Goal: Information Seeking & Learning: Learn about a topic

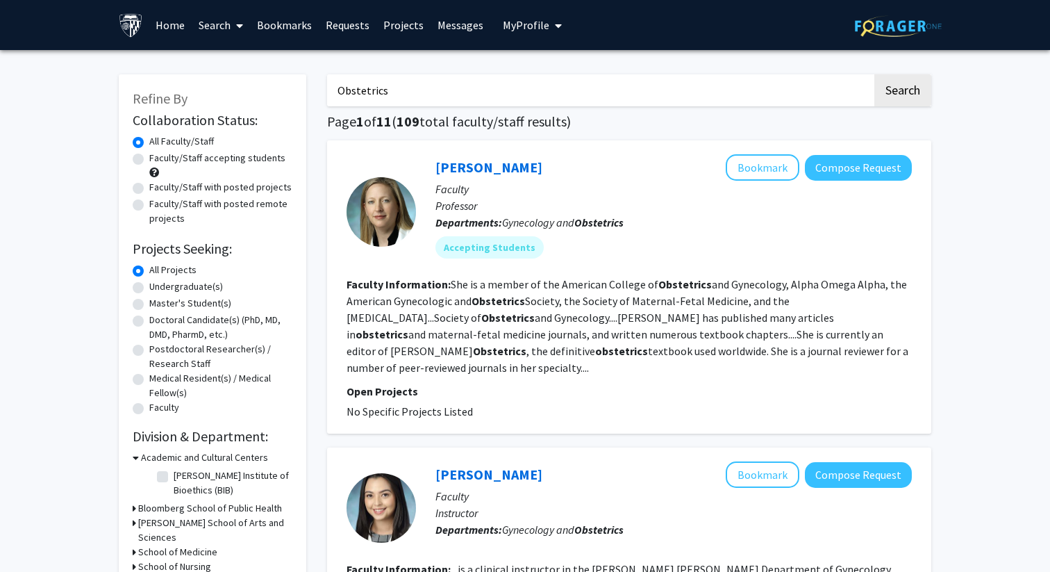
click at [165, 319] on label "Doctoral Candidate(s) (PhD, MD, DMD, PharmD, etc.)" at bounding box center [220, 326] width 143 height 29
click at [158, 319] on input "Doctoral Candidate(s) (PhD, MD, DMD, PharmD, etc.)" at bounding box center [153, 316] width 9 height 9
radio input "true"
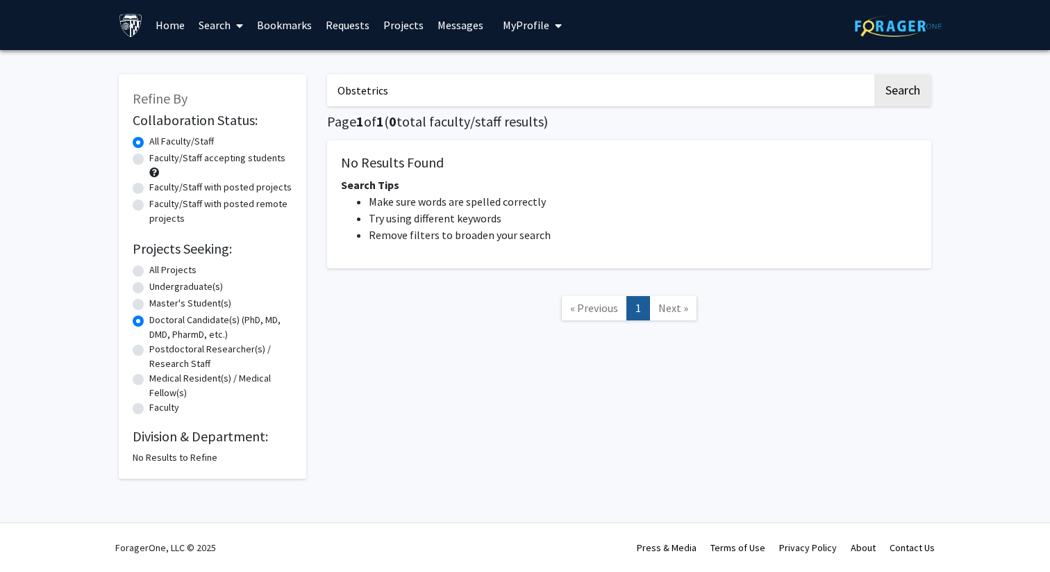
click at [161, 268] on label "All Projects" at bounding box center [172, 269] width 47 height 15
click at [158, 268] on input "All Projects" at bounding box center [153, 266] width 9 height 9
radio input "true"
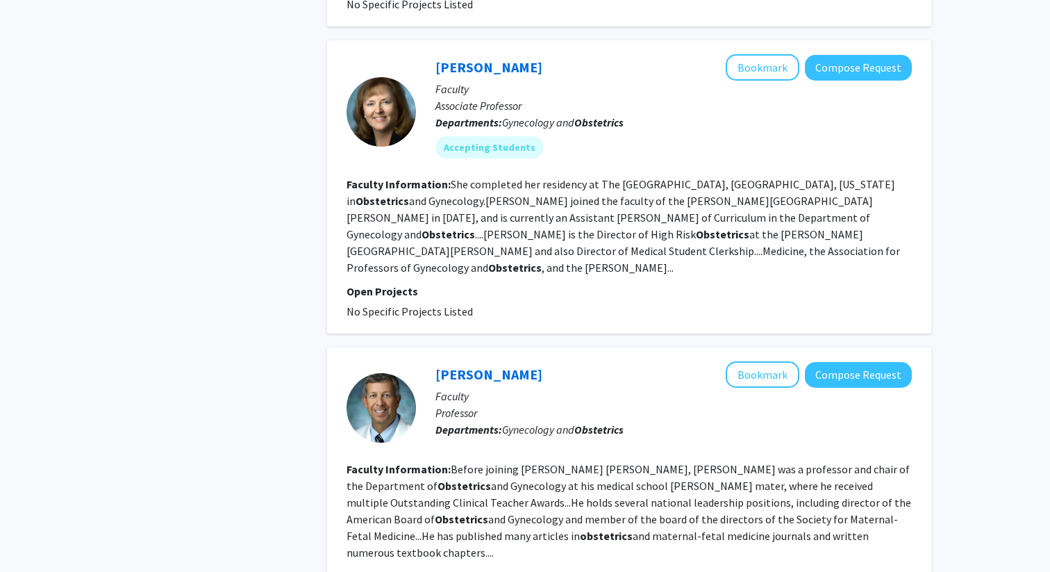
scroll to position [1732, 0]
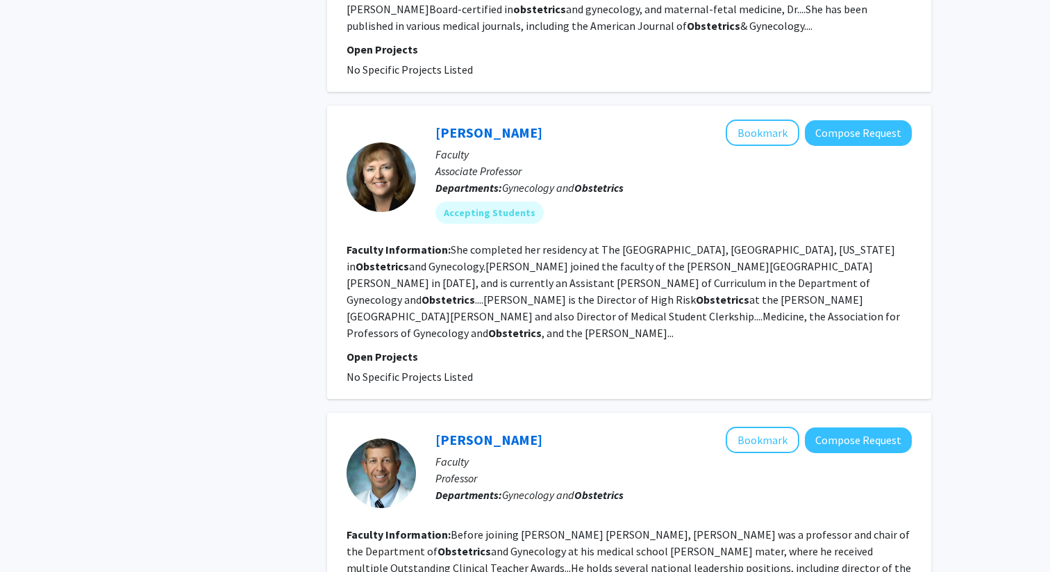
click at [557, 242] on fg-read-more "She completed her residency at The [GEOGRAPHIC_DATA], [GEOGRAPHIC_DATA], [US_ST…" at bounding box center [623, 290] width 553 height 97
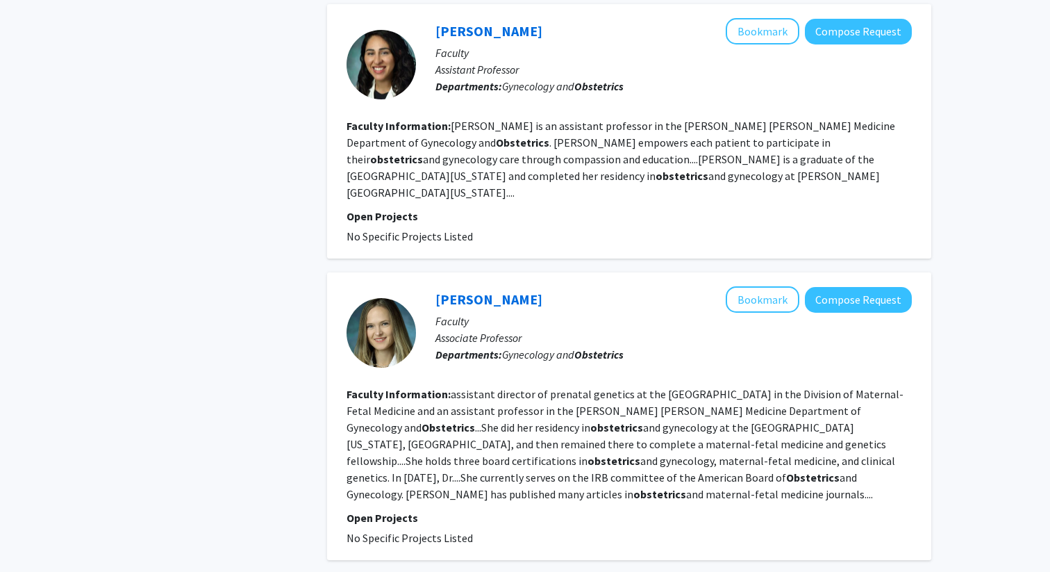
scroll to position [2433, 0]
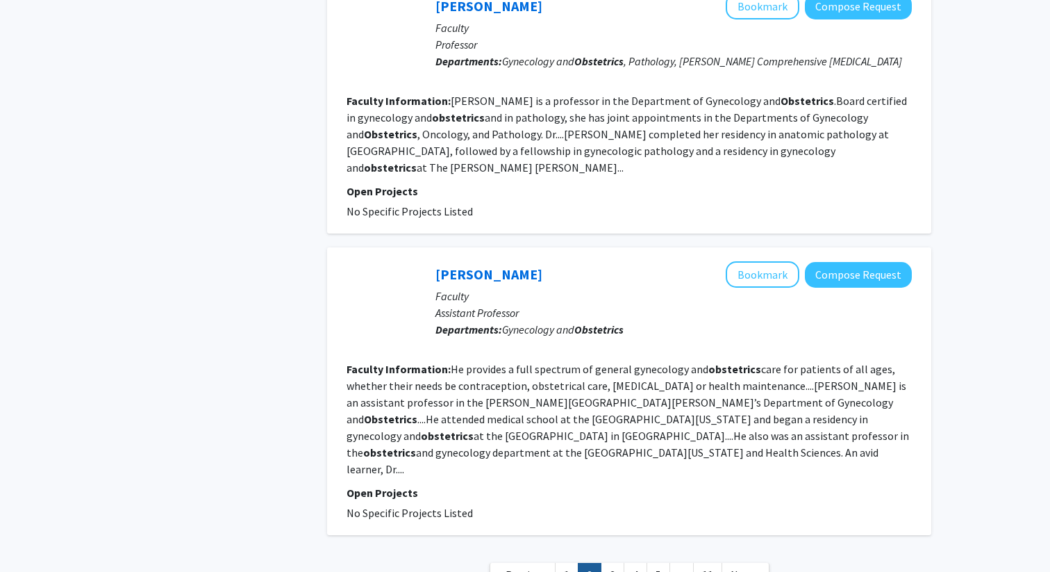
scroll to position [2471, 0]
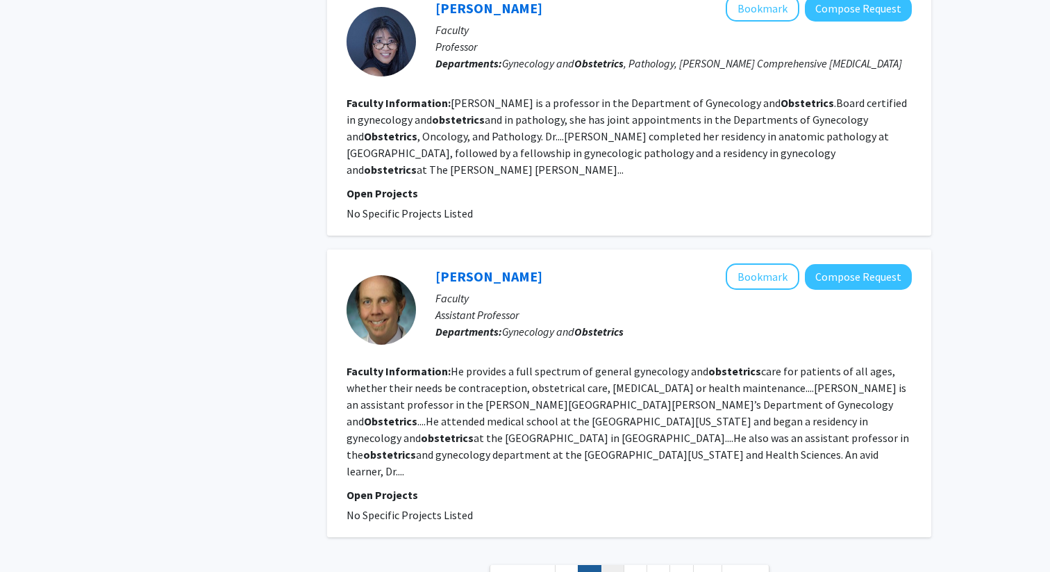
click at [607, 565] on link "3" at bounding box center [613, 577] width 24 height 24
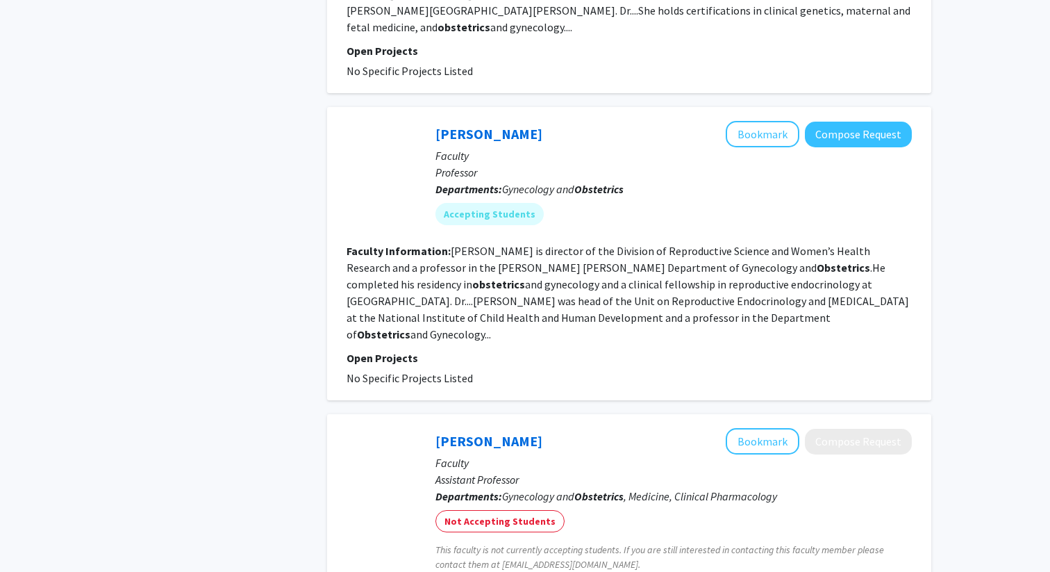
scroll to position [1394, 0]
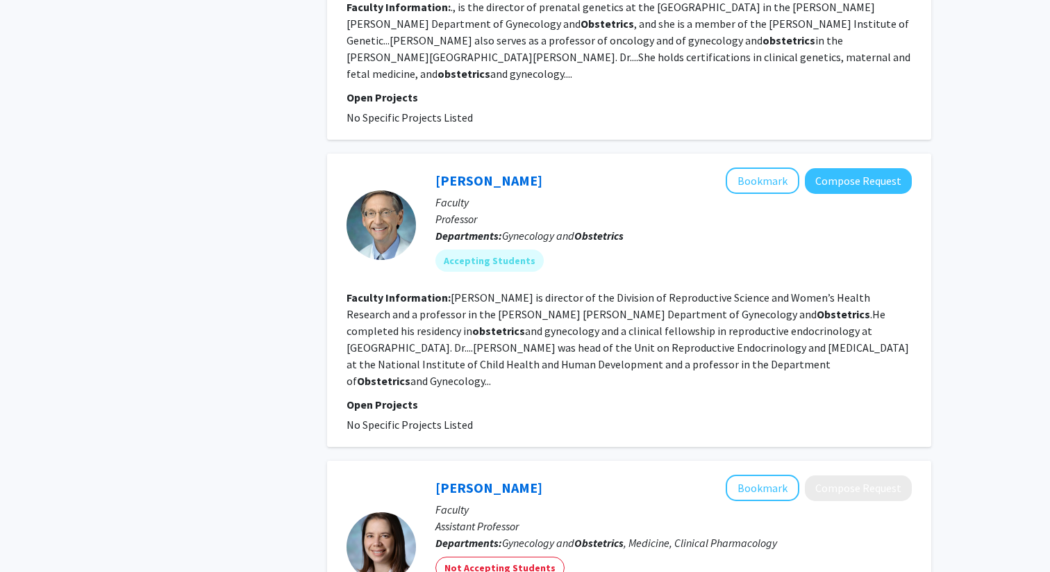
click at [626, 303] on fg-read-more "[PERSON_NAME] is director of the Division of Reproductive Science and Women’s H…" at bounding box center [628, 338] width 562 height 97
click at [622, 290] on fg-read-more "[PERSON_NAME] is director of the Division of Reproductive Science and Women’s H…" at bounding box center [628, 338] width 562 height 97
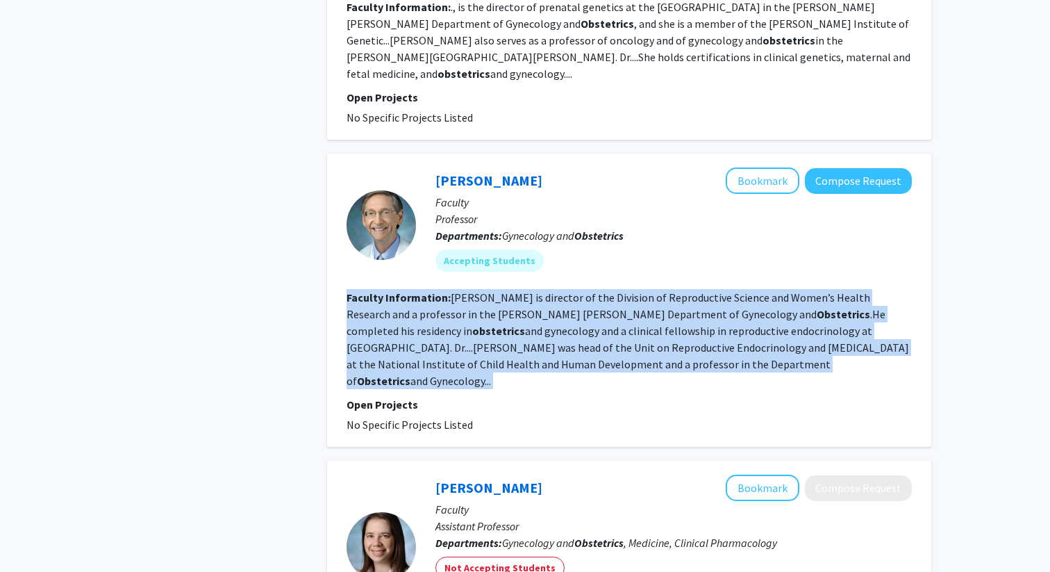
click at [622, 290] on fg-read-more "[PERSON_NAME] is director of the Division of Reproductive Science and Women’s H…" at bounding box center [628, 338] width 562 height 97
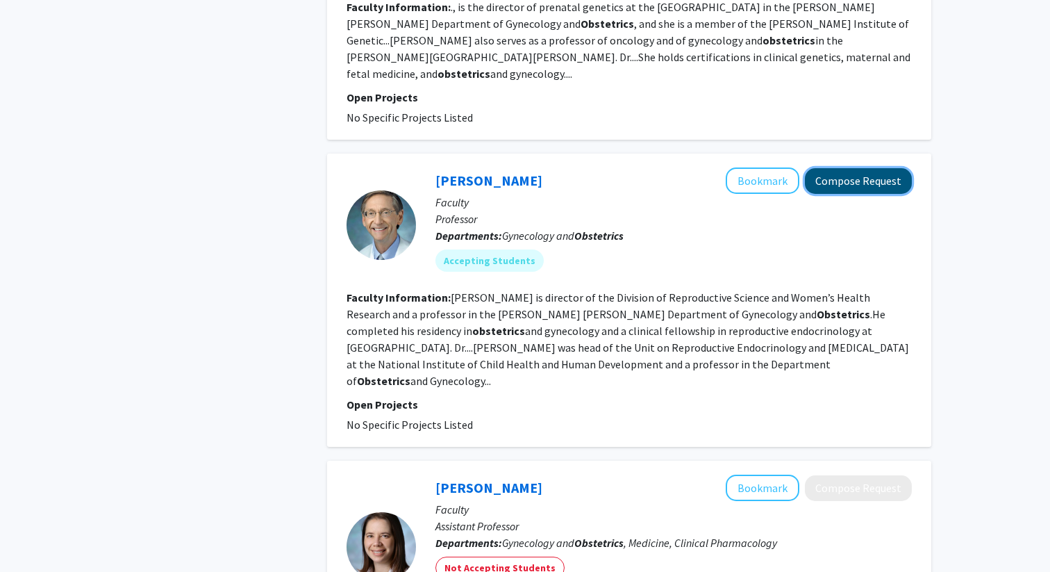
click at [854, 168] on button "Compose Request" at bounding box center [858, 181] width 107 height 26
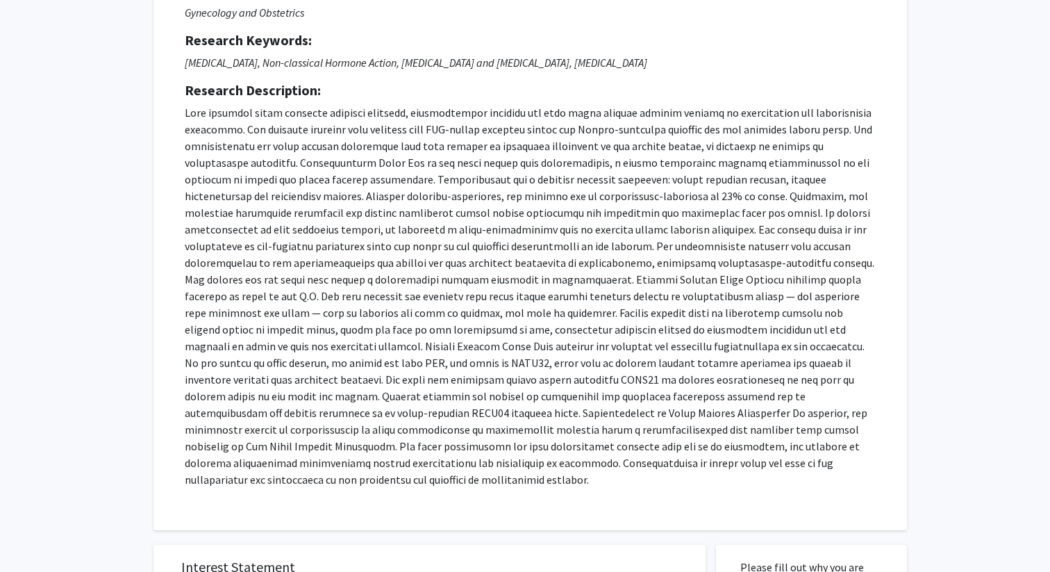
scroll to position [160, 0]
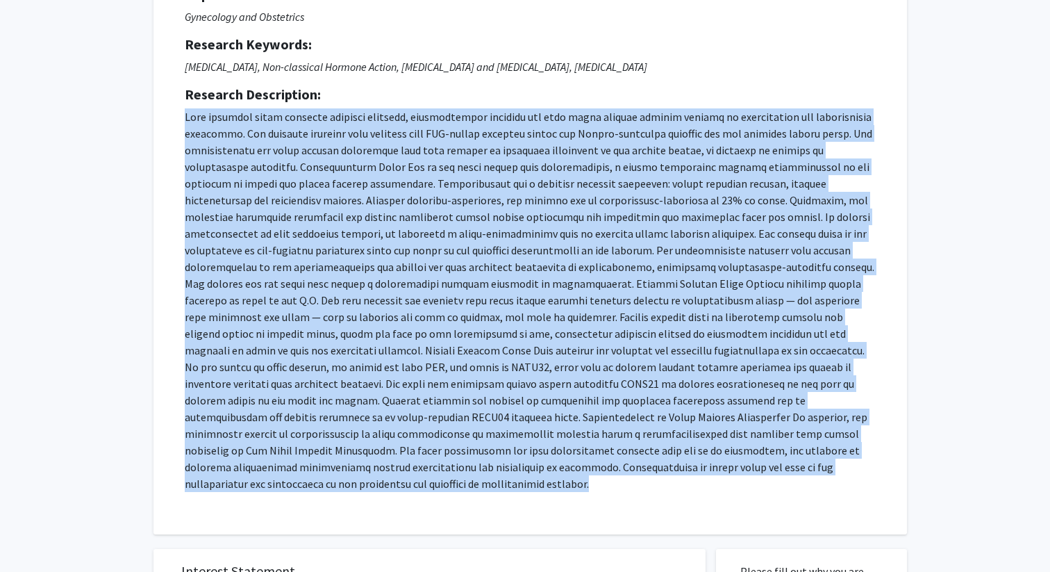
drag, startPoint x: 184, startPoint y: 114, endPoint x: 762, endPoint y: 476, distance: 681.7
click at [762, 476] on div "Request for [PERSON_NAME] Departments: Gynecology and Obstetrics Research Keywo…" at bounding box center [530, 230] width 719 height 572
copy p "This research group conducts clinical research, translational research and some…"
click at [499, 244] on p at bounding box center [530, 299] width 691 height 383
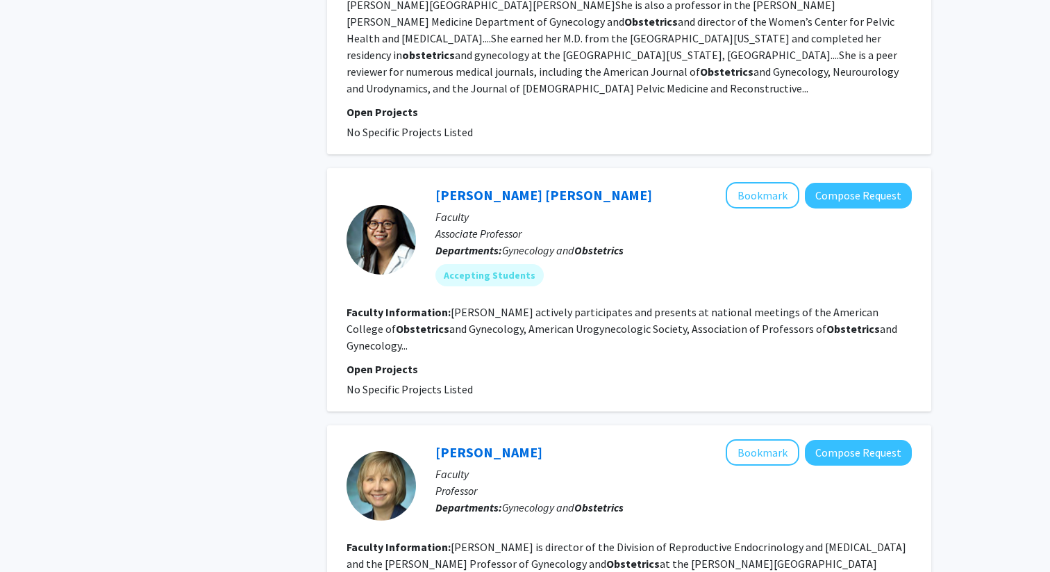
scroll to position [2485, 0]
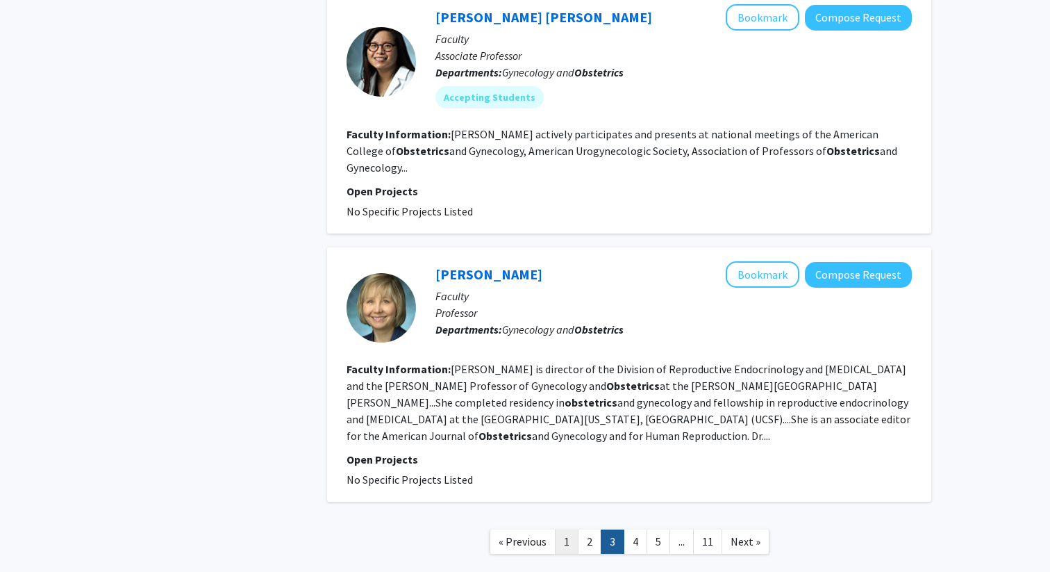
click at [565, 529] on link "1" at bounding box center [567, 541] width 24 height 24
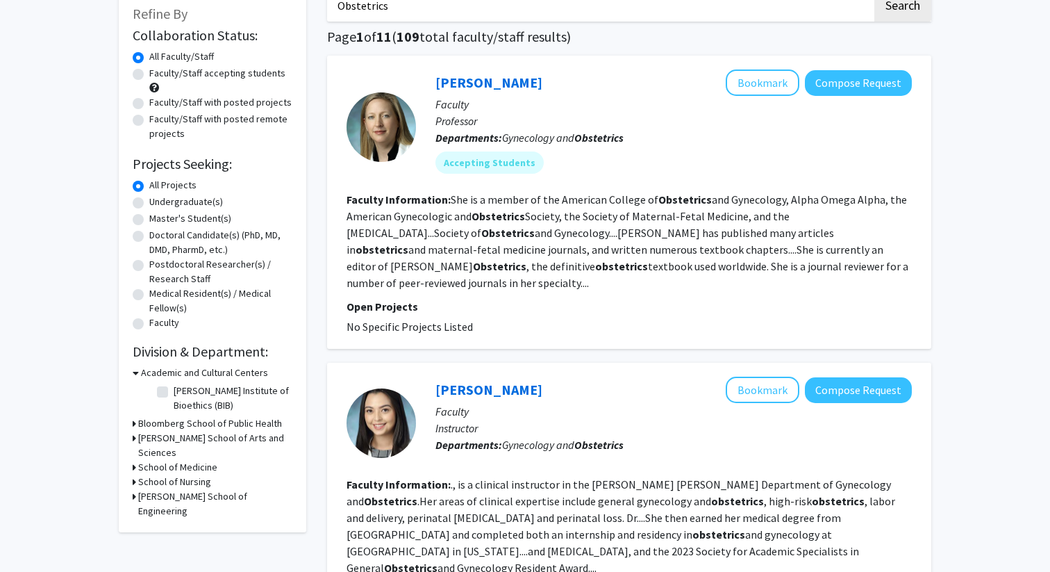
scroll to position [92, 0]
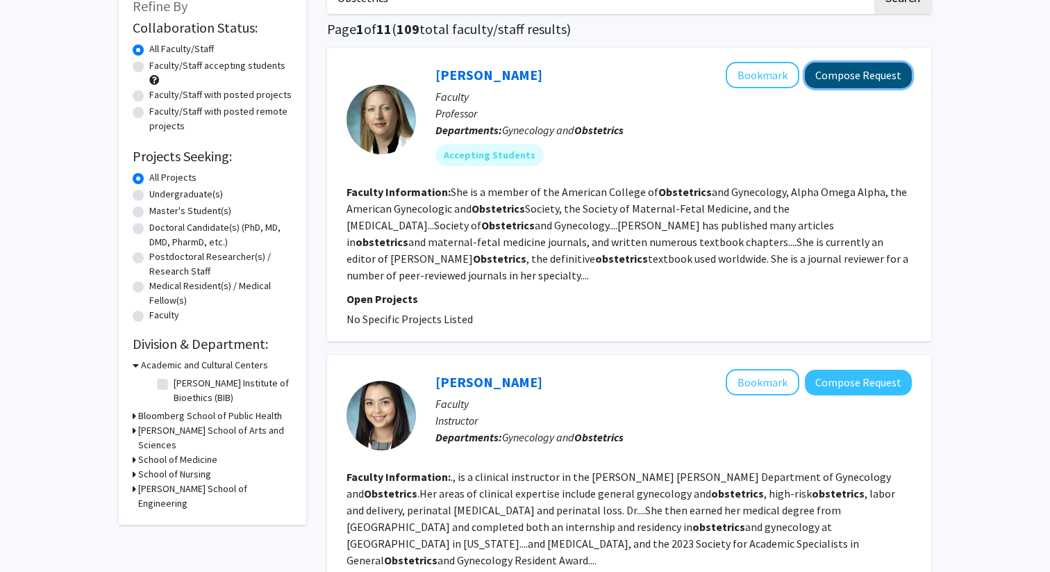
click at [869, 87] on button "Compose Request" at bounding box center [858, 75] width 107 height 26
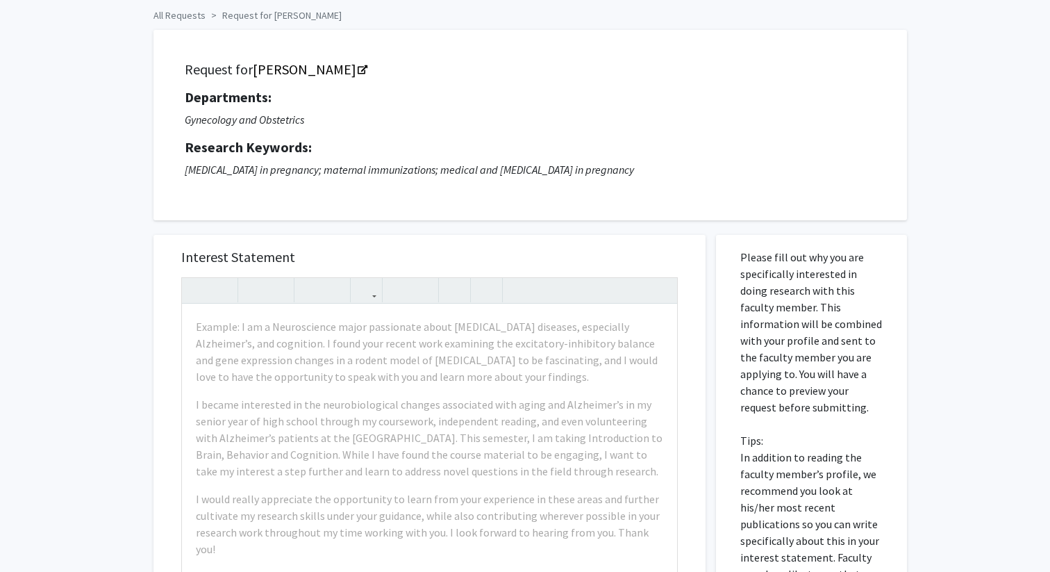
scroll to position [51, 0]
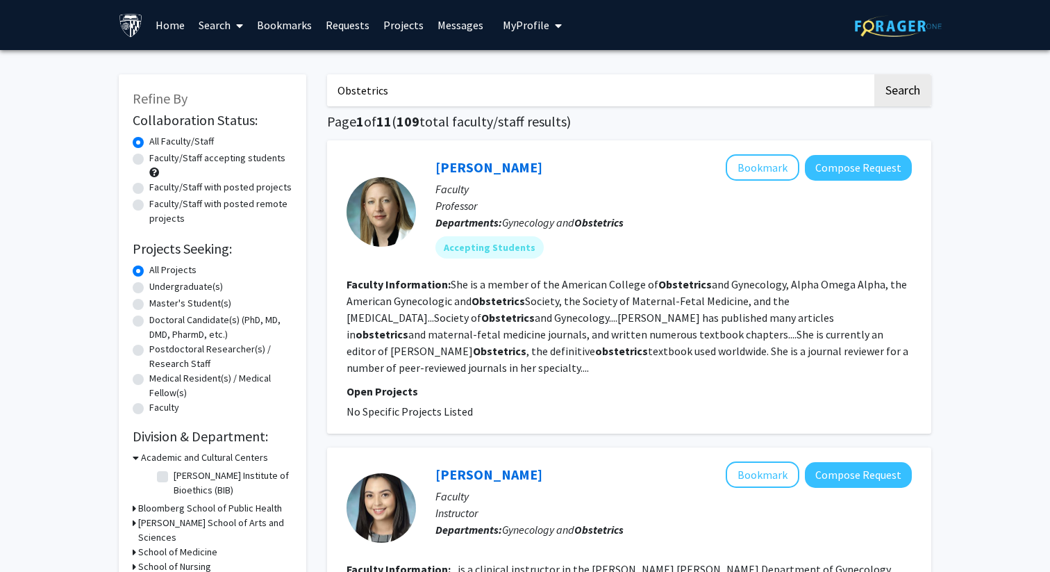
click at [526, 349] on fg-read-more "She is a member of the American College of Obstetrics and Gynecology, Alpha Ome…" at bounding box center [628, 325] width 562 height 97
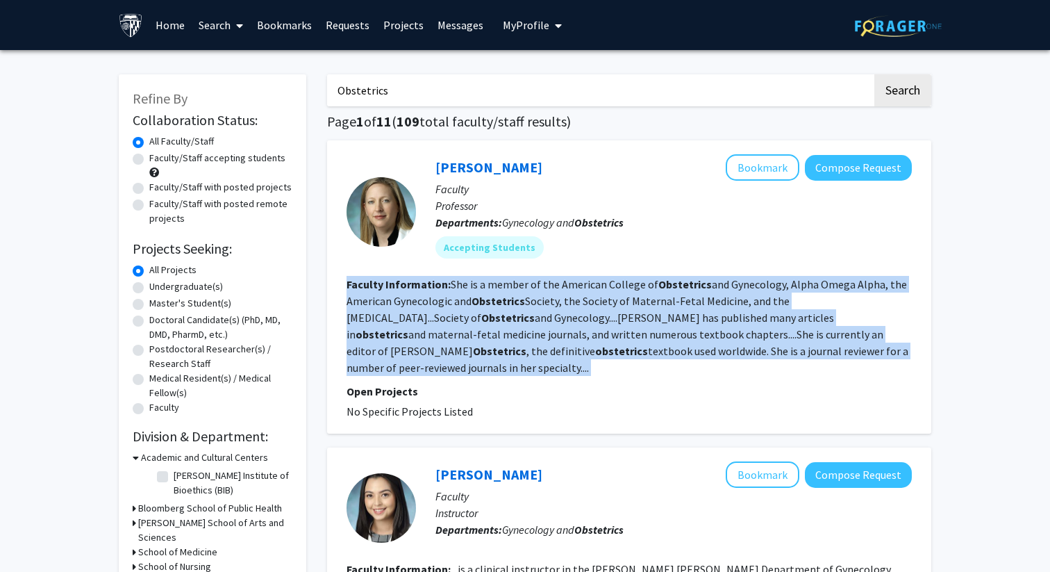
click at [526, 349] on fg-read-more "She is a member of the American College of Obstetrics and Gynecology, Alpha Ome…" at bounding box center [628, 325] width 562 height 97
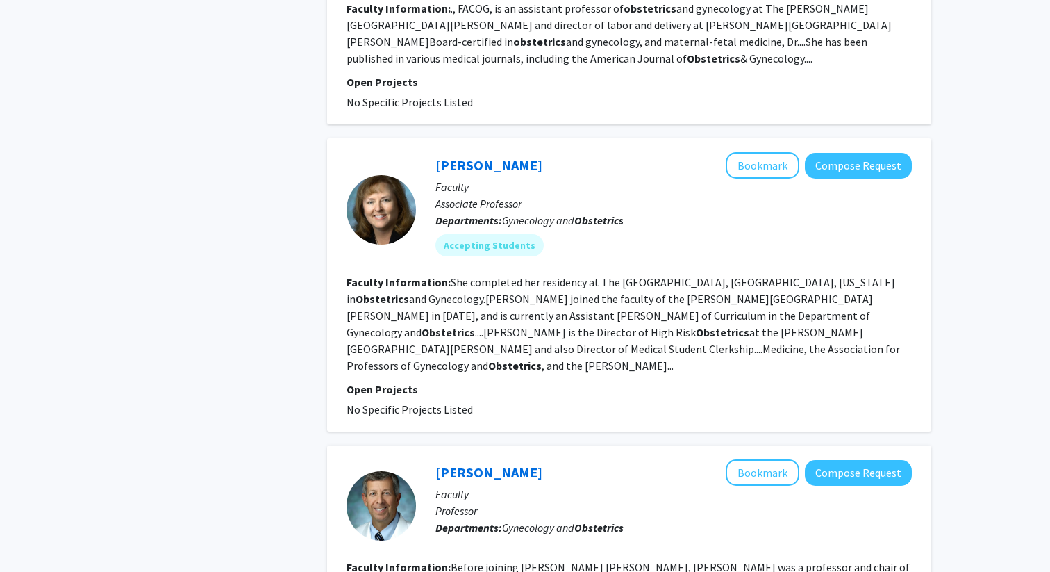
scroll to position [1701, 0]
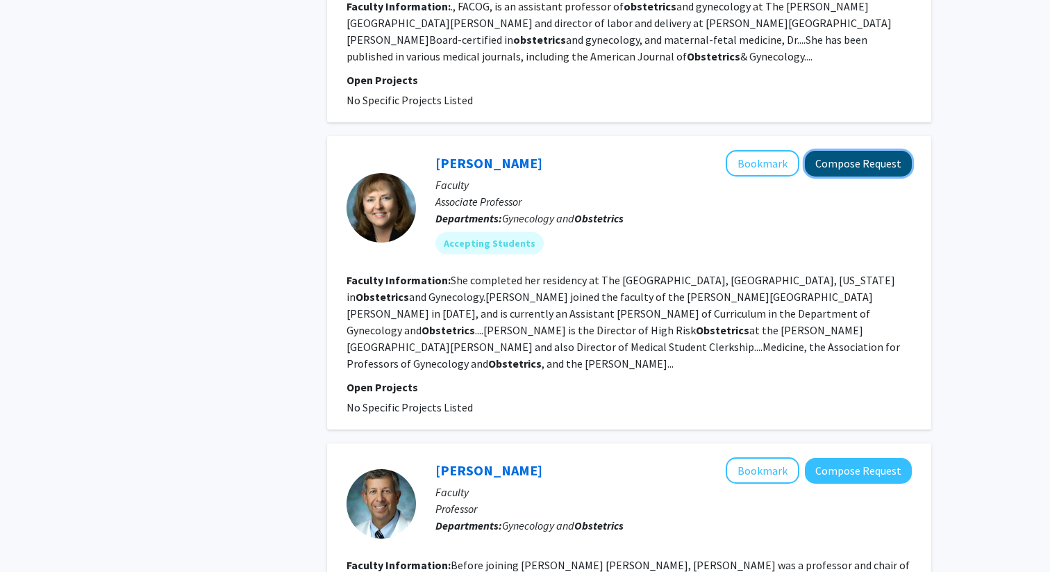
click at [856, 151] on button "Compose Request" at bounding box center [858, 164] width 107 height 26
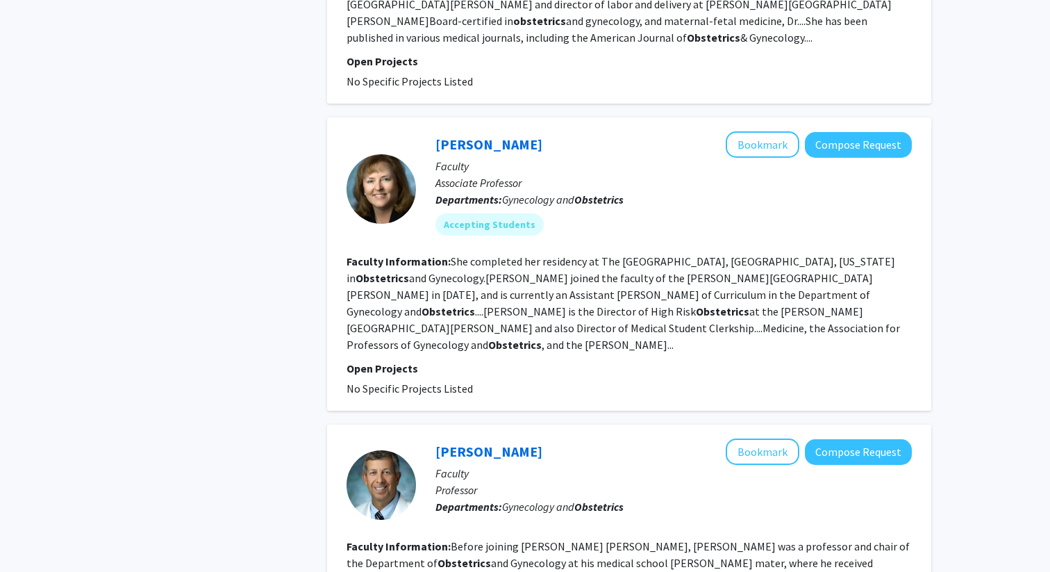
scroll to position [1713, 0]
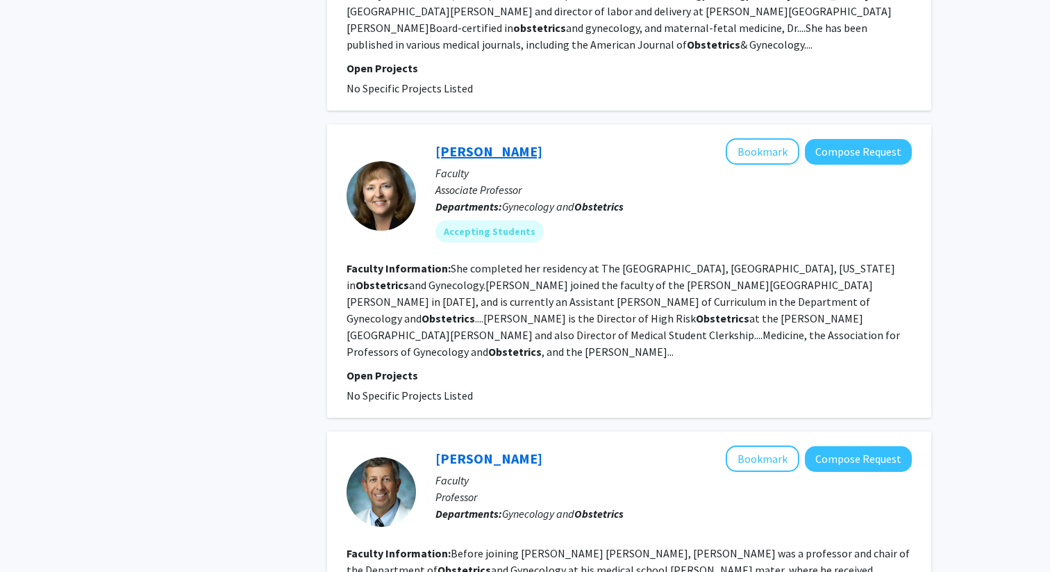
click at [540, 142] on link "[PERSON_NAME]" at bounding box center [488, 150] width 107 height 17
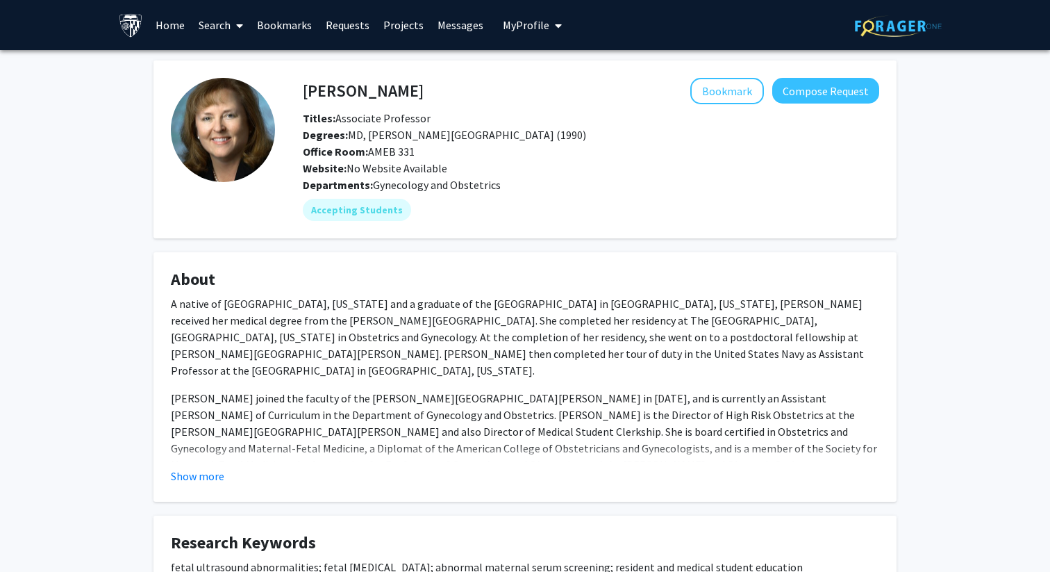
click at [540, 65] on fg-card "[PERSON_NAME] Bookmark Compose Request Titles: Associate Professor Degrees: MD,…" at bounding box center [524, 149] width 743 height 178
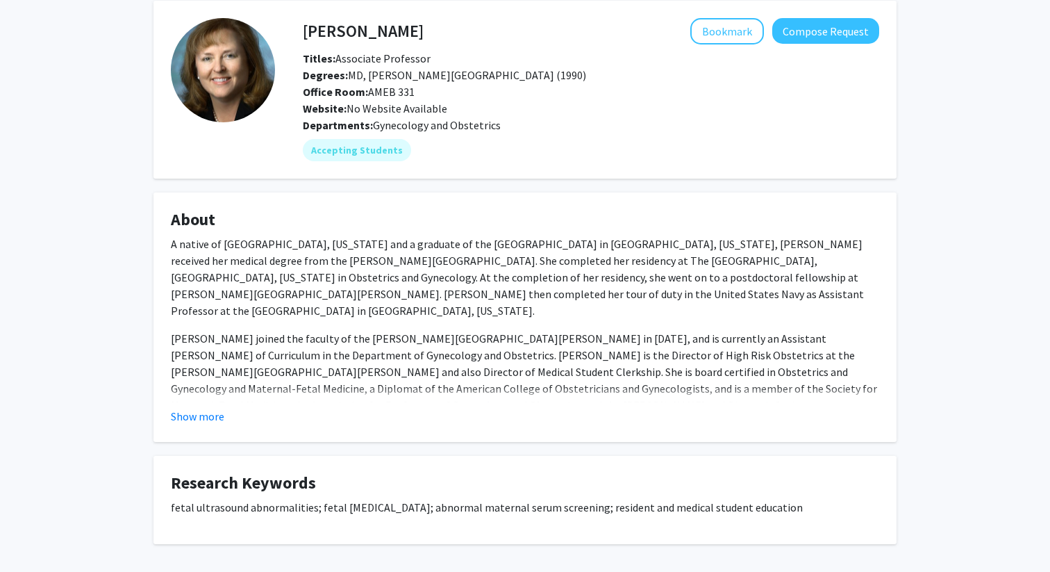
scroll to position [118, 0]
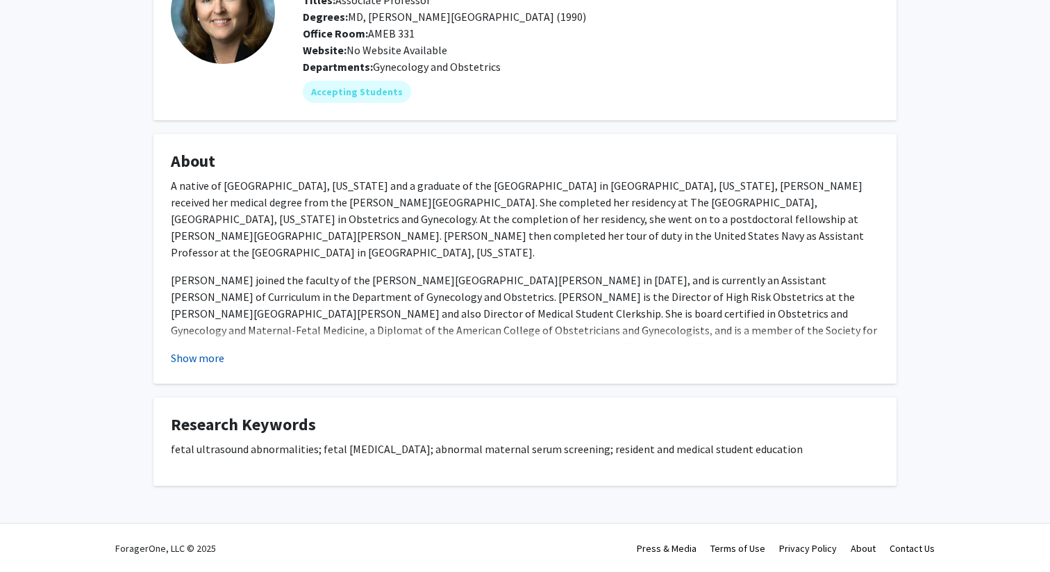
click at [188, 351] on button "Show more" at bounding box center [197, 357] width 53 height 17
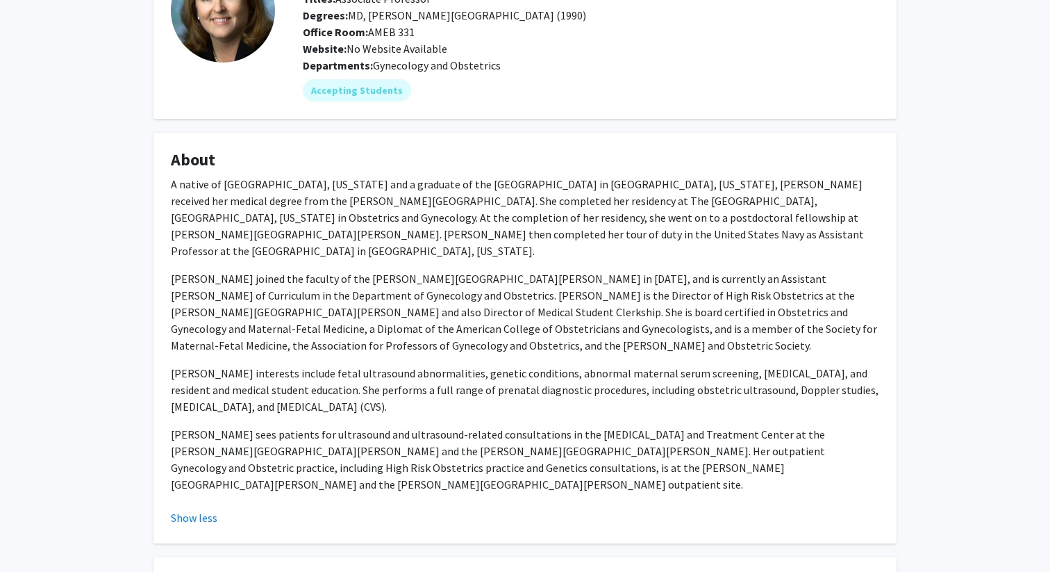
scroll to position [0, 0]
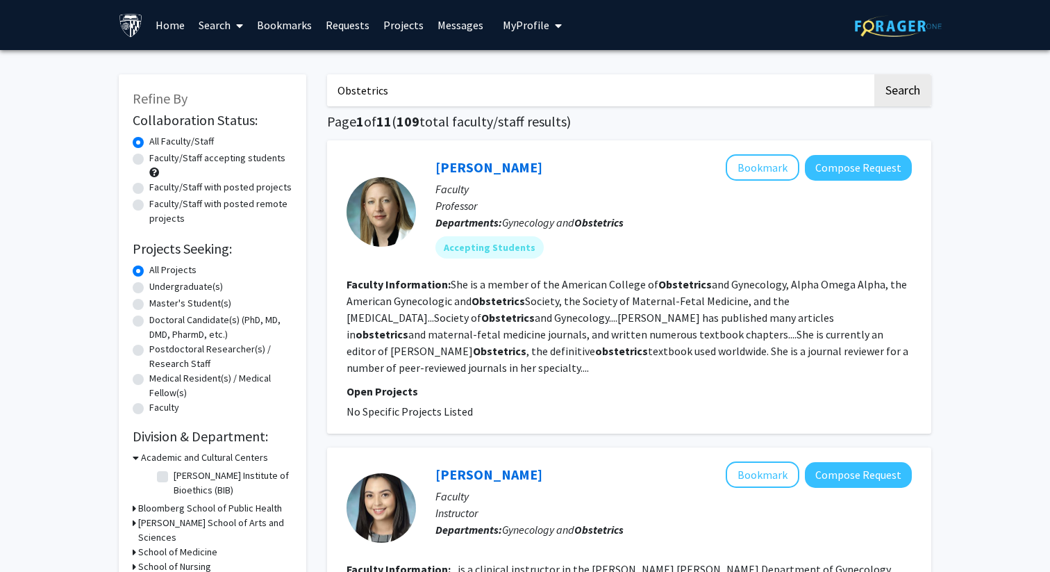
click at [458, 88] on input "Obstetrics" at bounding box center [599, 90] width 545 height 32
type input "[MEDICAL_DATA]"
click at [874, 74] on button "Search" at bounding box center [902, 90] width 57 height 32
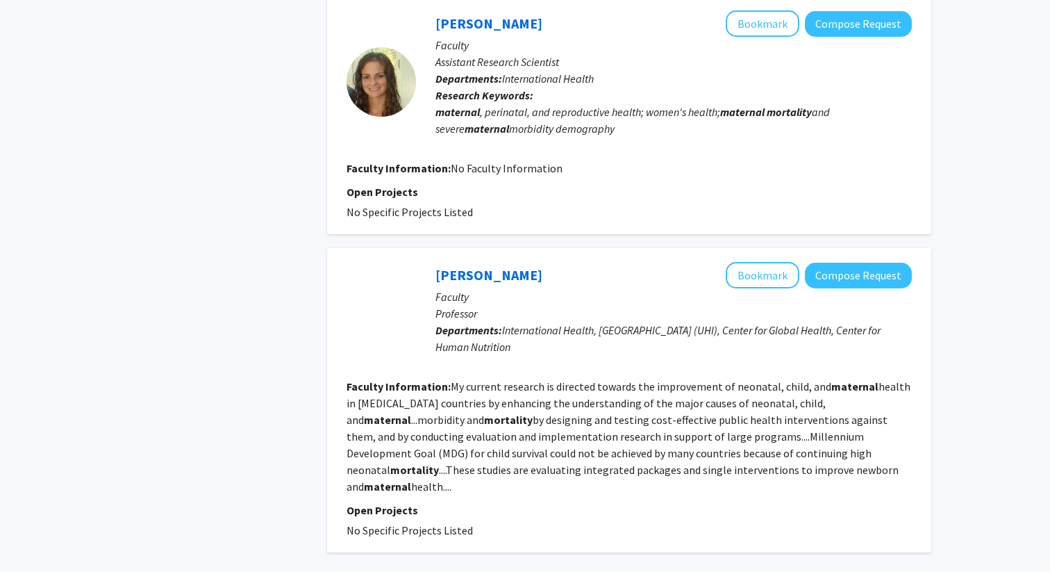
scroll to position [2340, 0]
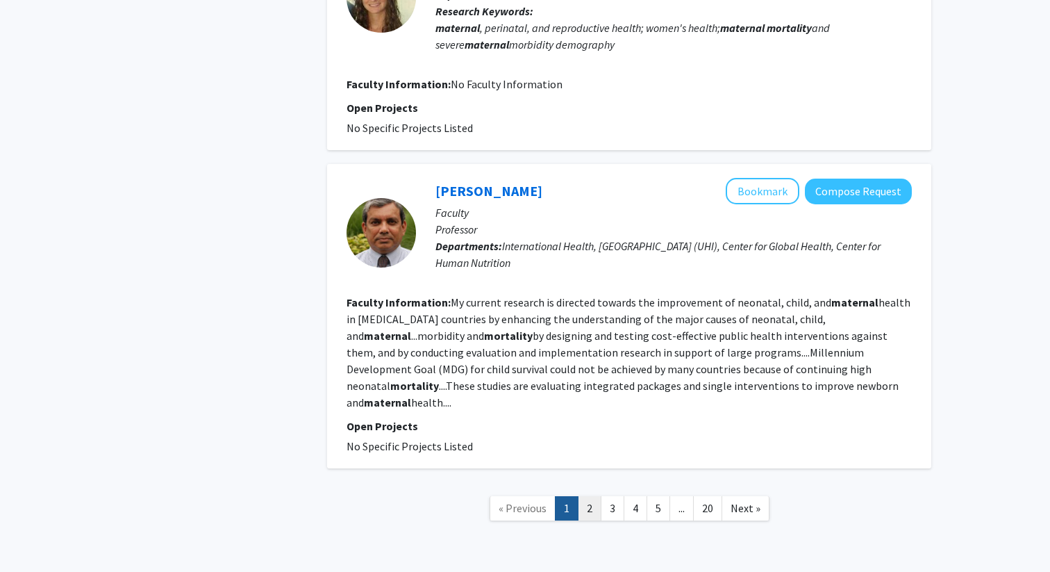
click at [588, 496] on link "2" at bounding box center [590, 508] width 24 height 24
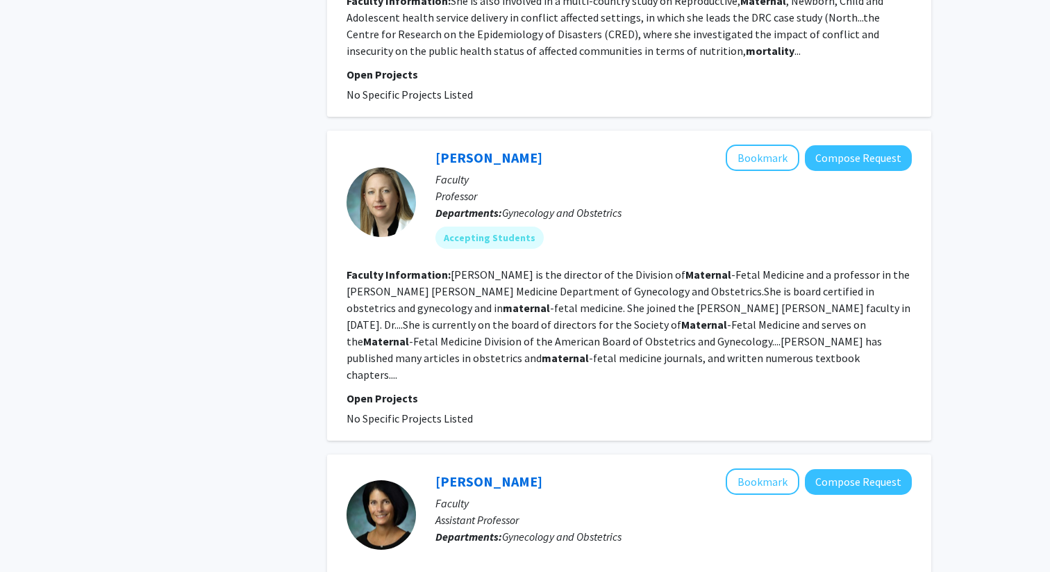
scroll to position [1587, 0]
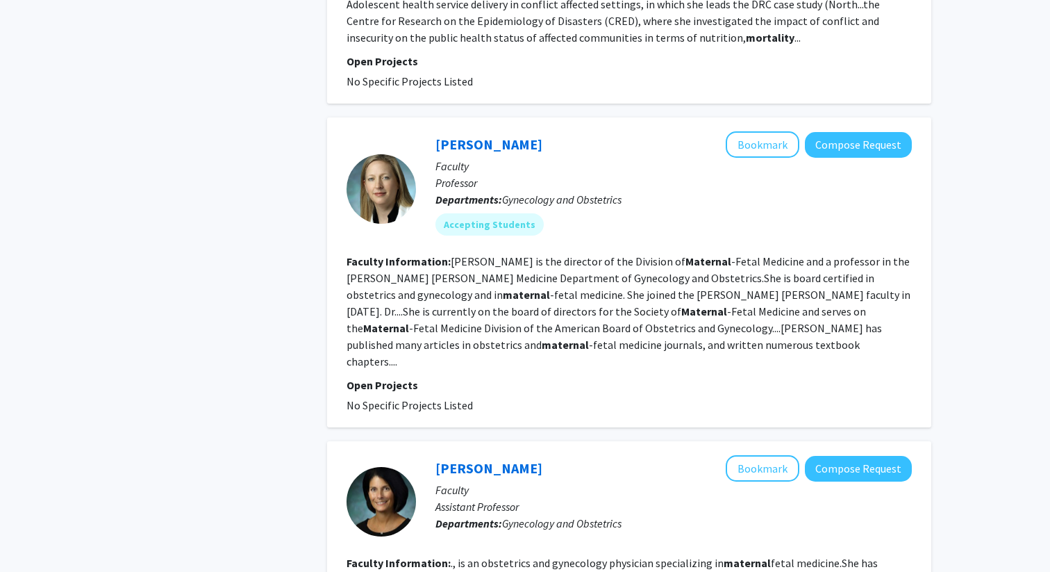
click at [633, 273] on fg-read-more "[PERSON_NAME] is the director of the Division of Maternal -Fetal Medicine and a…" at bounding box center [629, 311] width 564 height 114
click at [633, 285] on section "Faculty Information: [PERSON_NAME] is the director of the Division of Maternal …" at bounding box center [629, 311] width 565 height 117
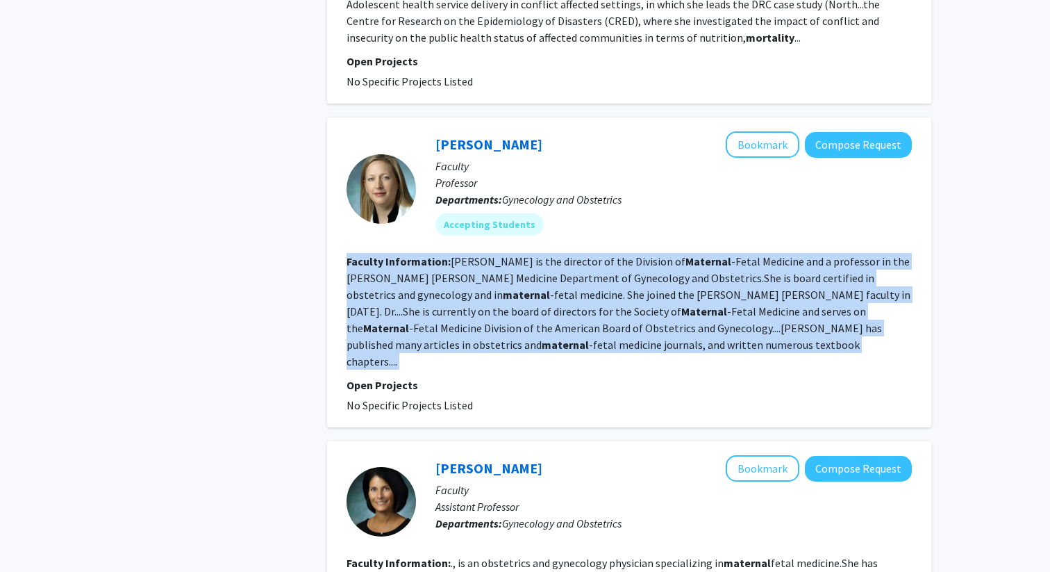
click at [633, 285] on section "Faculty Information: [PERSON_NAME] is the director of the Division of Maternal …" at bounding box center [629, 311] width 565 height 117
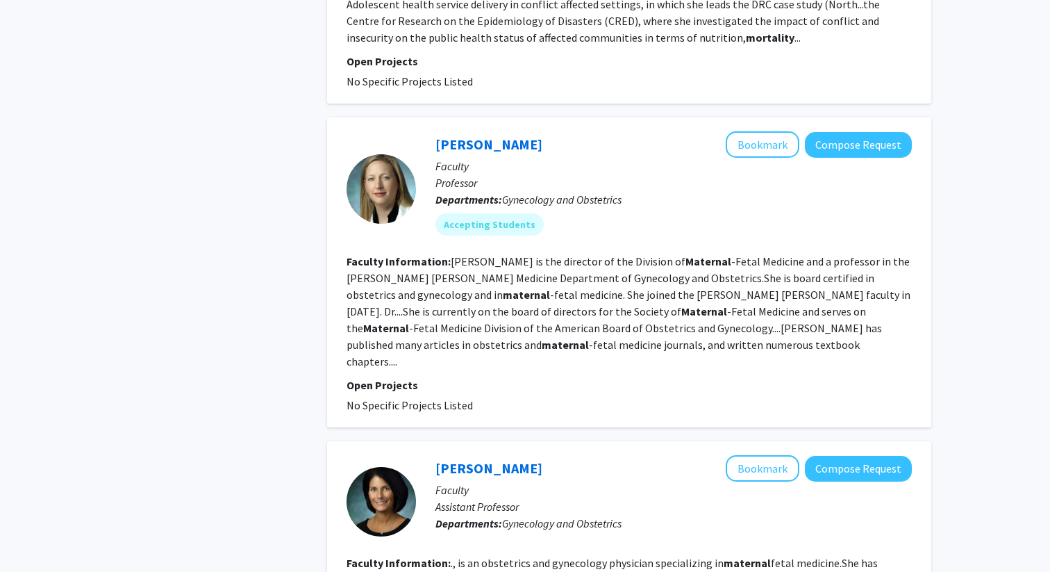
click at [751, 174] on p "Professor" at bounding box center [673, 182] width 476 height 17
click at [494, 135] on link "[PERSON_NAME]" at bounding box center [488, 143] width 107 height 17
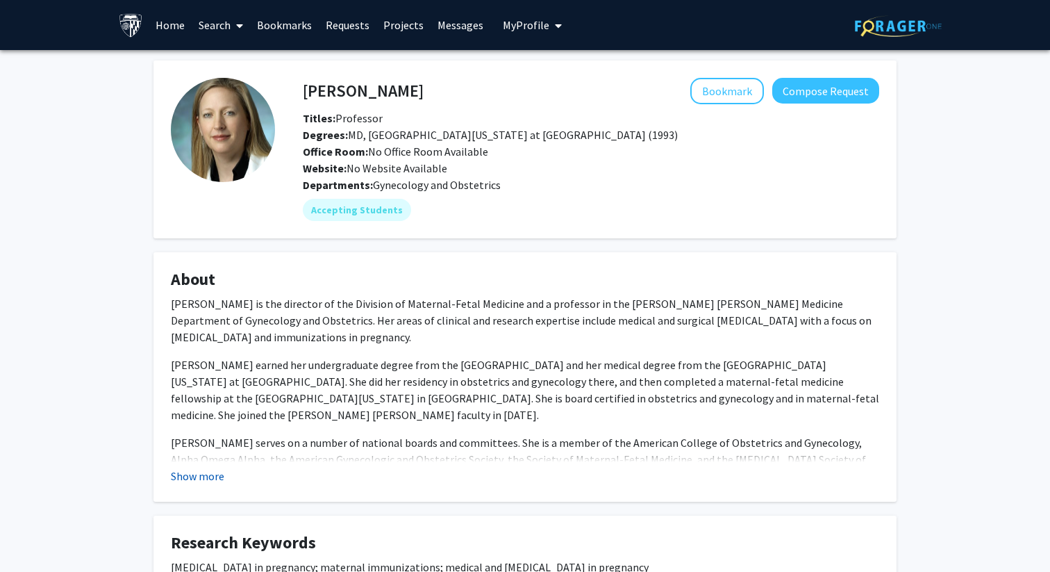
click at [194, 470] on button "Show more" at bounding box center [197, 475] width 53 height 17
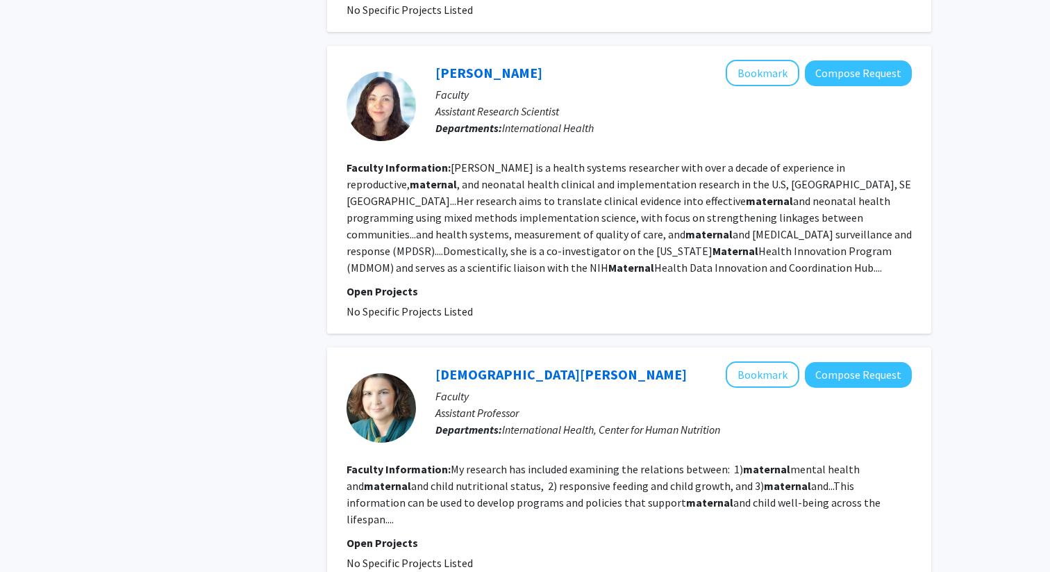
scroll to position [2367, 0]
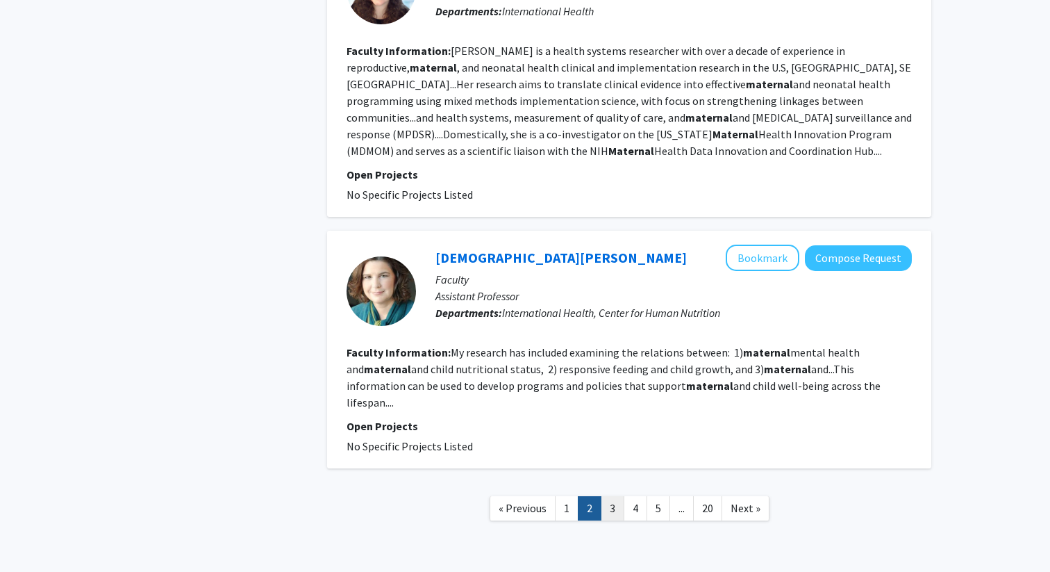
click at [616, 496] on link "3" at bounding box center [613, 508] width 24 height 24
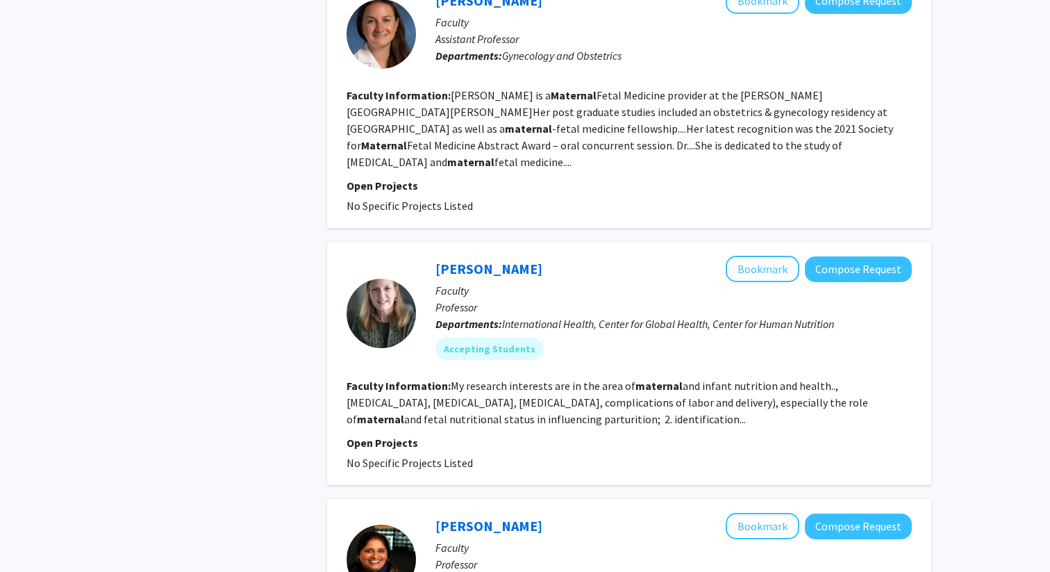
scroll to position [1874, 0]
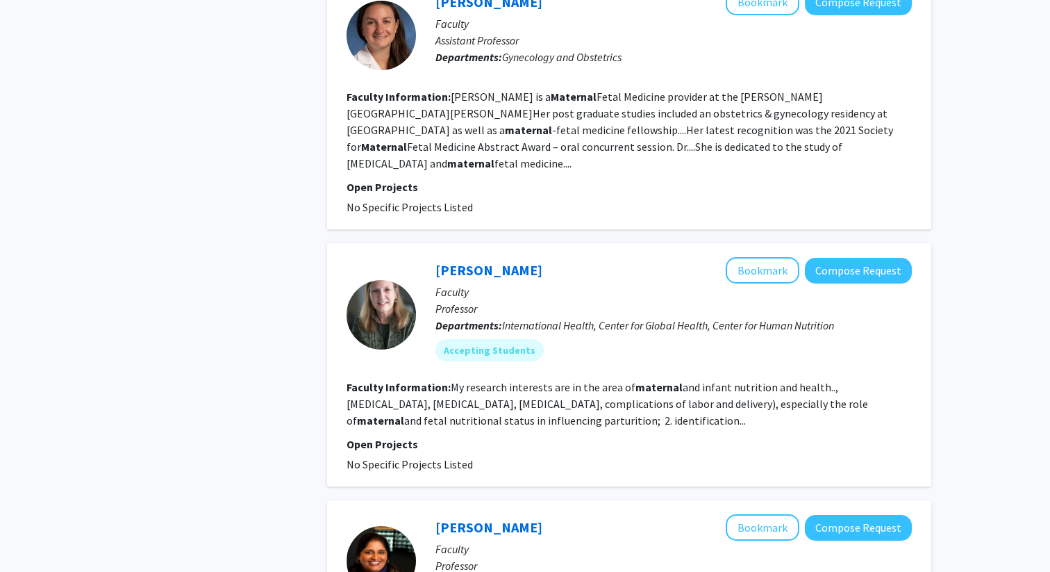
click at [649, 380] on b "maternal" at bounding box center [658, 387] width 47 height 14
click at [512, 261] on link "[PERSON_NAME]" at bounding box center [488, 269] width 107 height 17
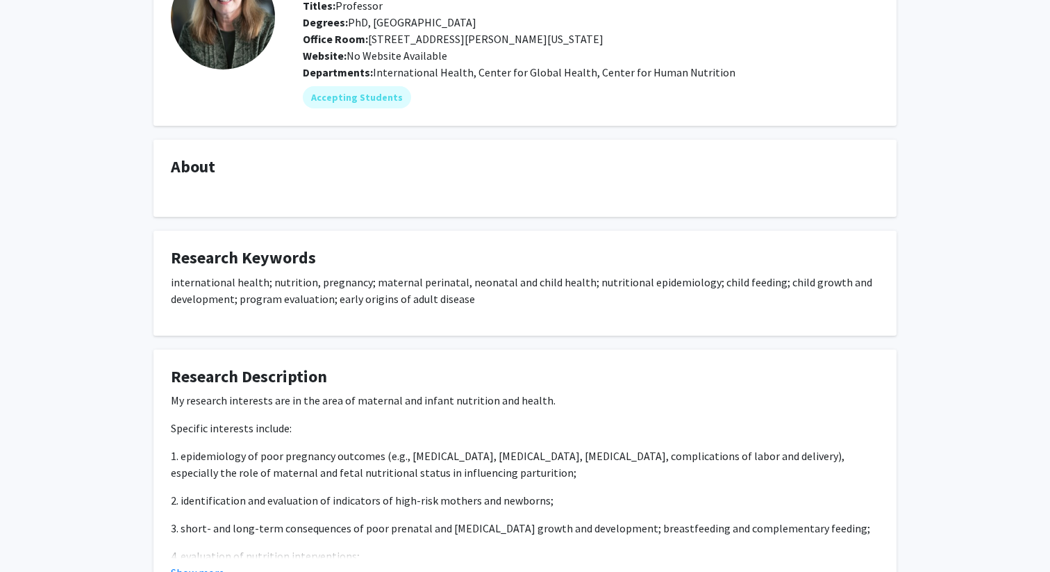
scroll to position [226, 0]
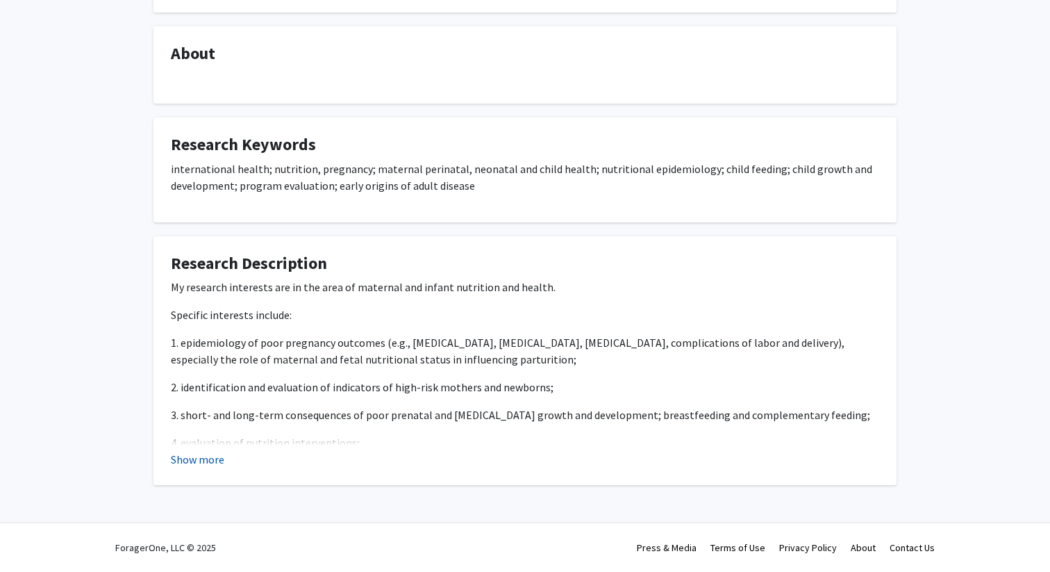
click at [207, 451] on button "Show more" at bounding box center [197, 459] width 53 height 17
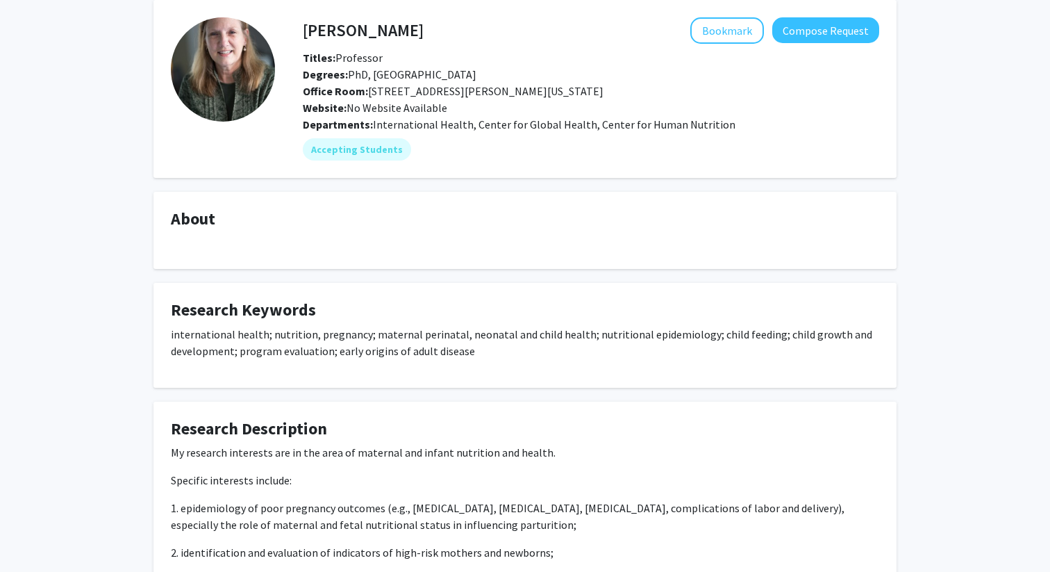
scroll to position [55, 0]
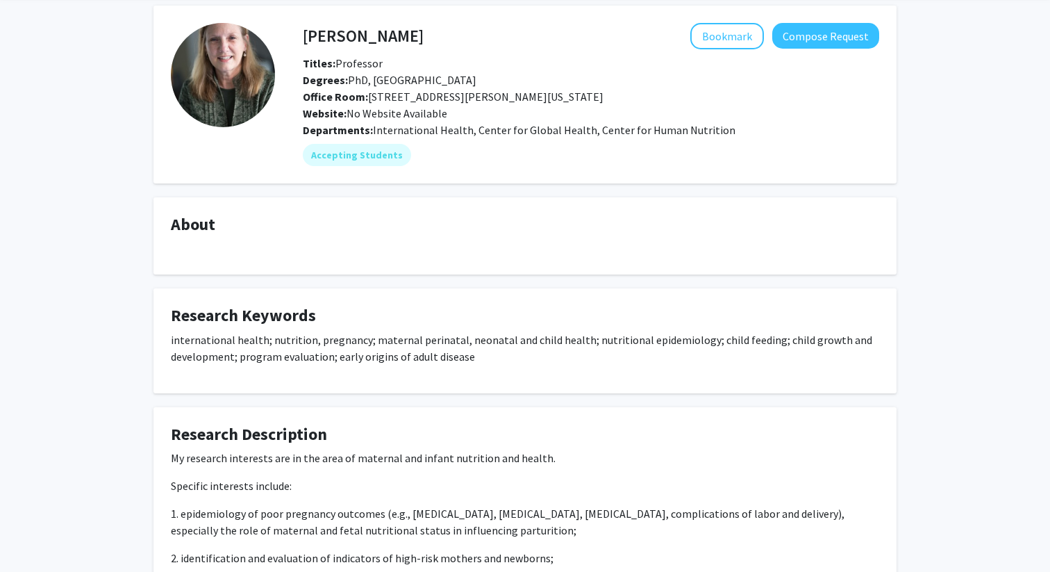
click at [376, 35] on h4 "[PERSON_NAME]" at bounding box center [363, 36] width 121 height 26
click at [374, 35] on h4 "[PERSON_NAME]" at bounding box center [363, 36] width 121 height 26
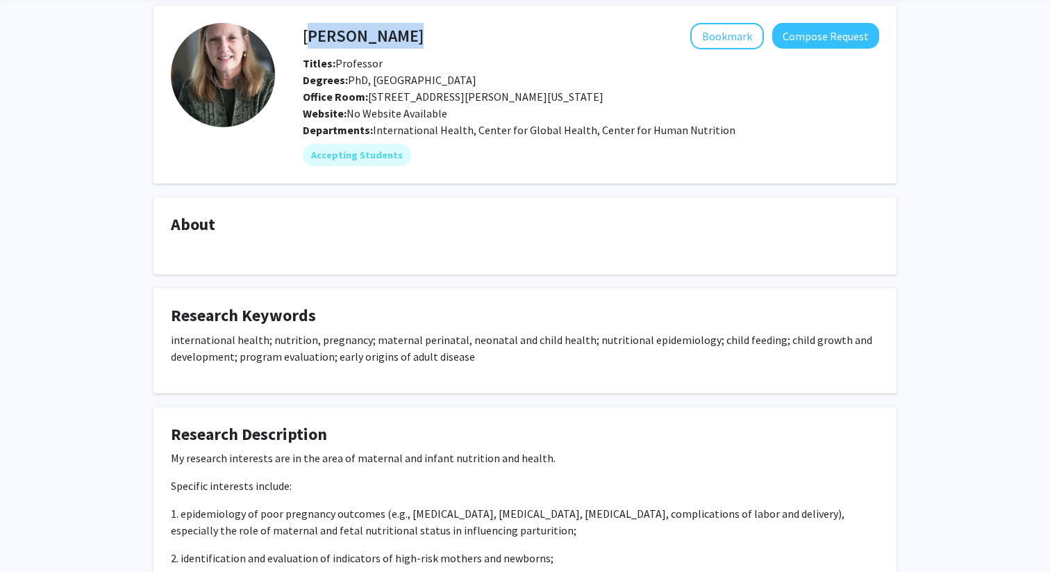
click at [374, 35] on h4 "[PERSON_NAME]" at bounding box center [363, 36] width 121 height 26
copy h4 "[PERSON_NAME]"
drag, startPoint x: 372, startPoint y: 130, endPoint x: 724, endPoint y: 135, distance: 351.4
click at [724, 135] on div "Departments: International Health, Center for Global Health, Center for Human N…" at bounding box center [591, 130] width 576 height 17
copy span "International Health, Center for Global Health, Center for Human Nutrition"
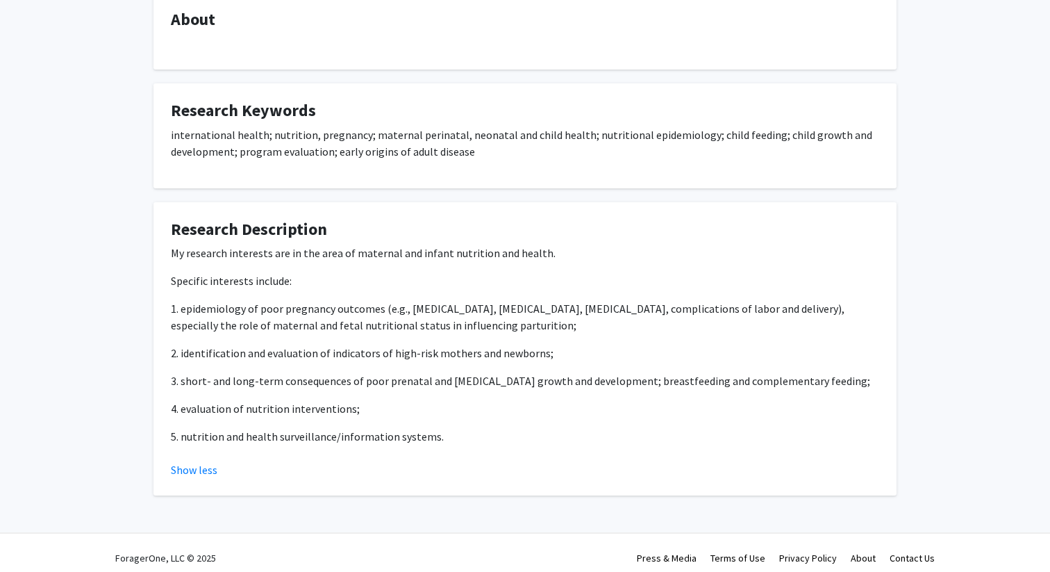
scroll to position [259, 0]
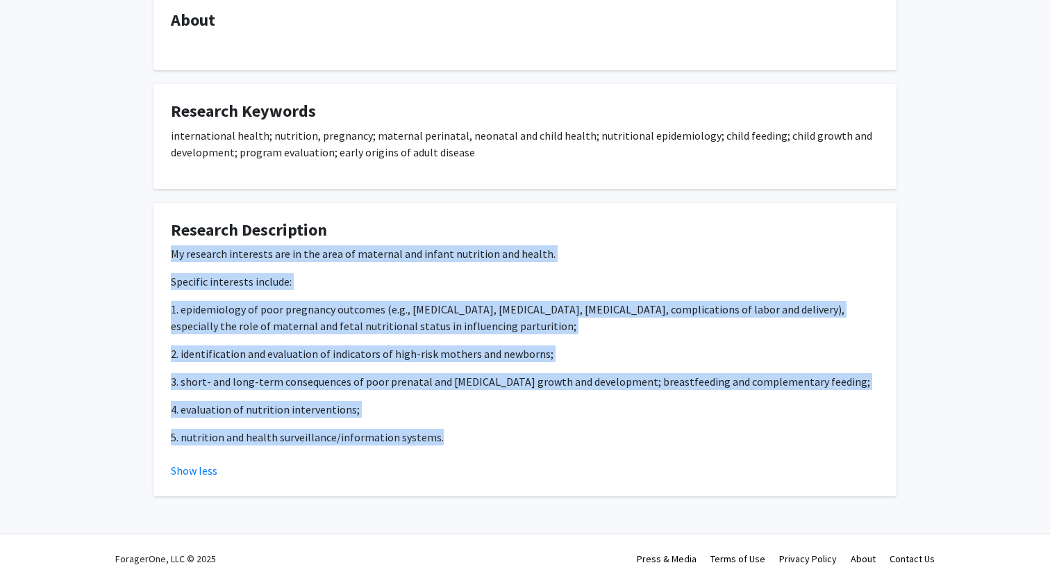
drag, startPoint x: 170, startPoint y: 251, endPoint x: 453, endPoint y: 441, distance: 340.9
click at [453, 441] on div "My research interests are in the area of maternal and infant nutrition and heal…" at bounding box center [525, 345] width 708 height 200
copy div "My research interests are in the area of maternal and infant nutrition and heal…"
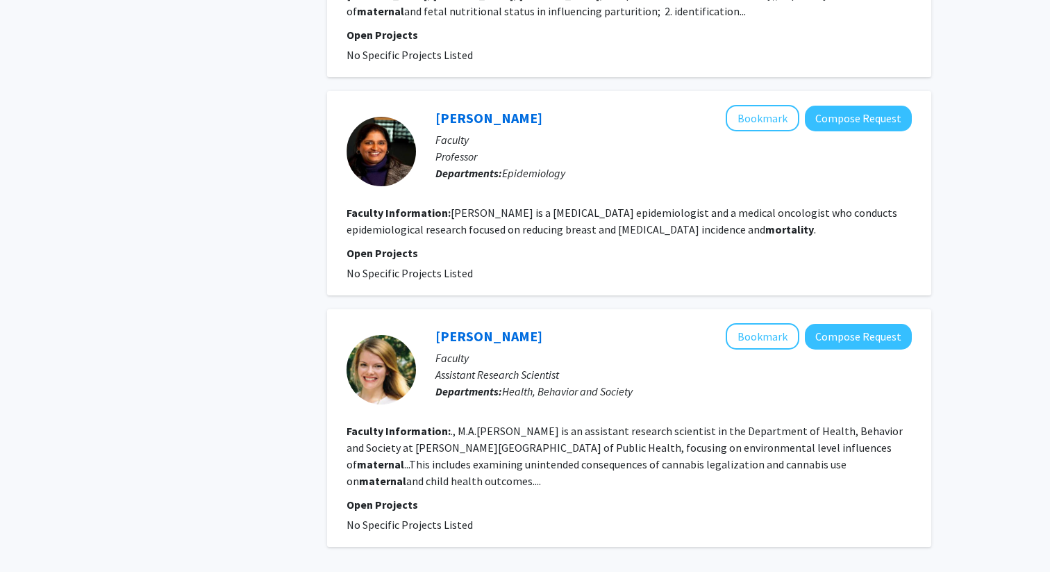
scroll to position [2328, 0]
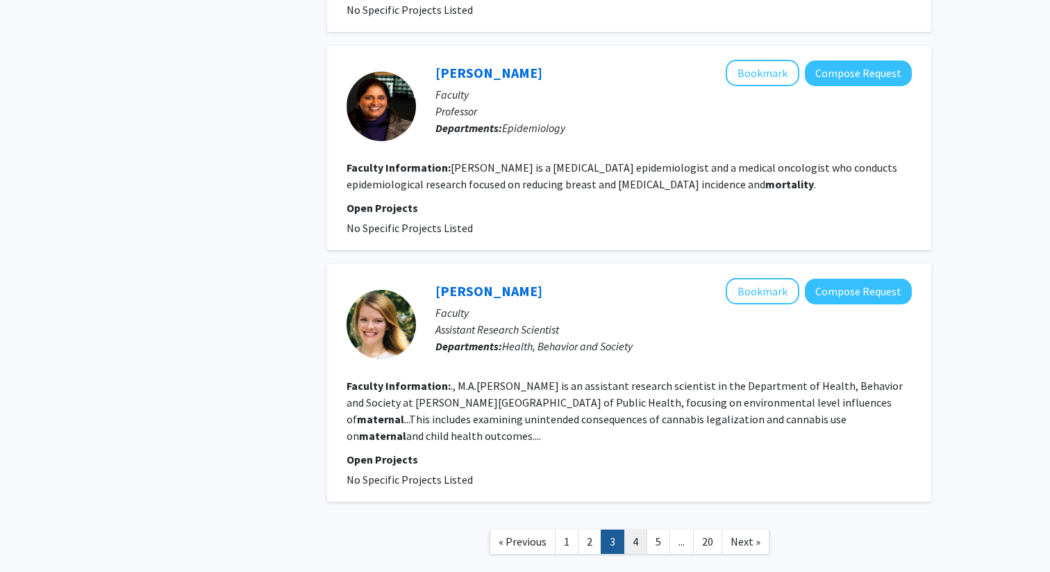
click at [633, 529] on link "4" at bounding box center [636, 541] width 24 height 24
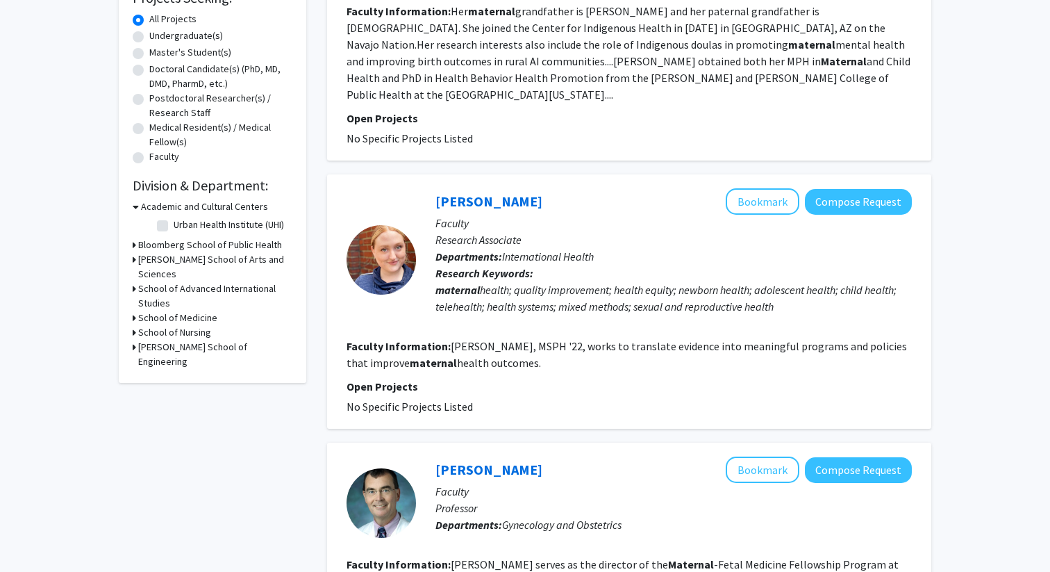
scroll to position [249, 0]
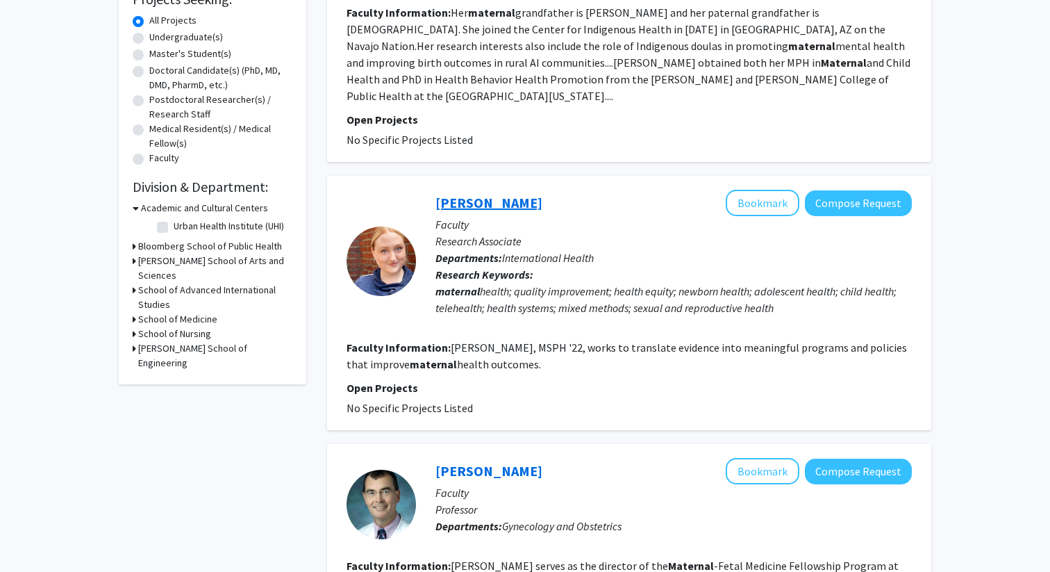
click at [477, 194] on link "[PERSON_NAME]" at bounding box center [488, 202] width 107 height 17
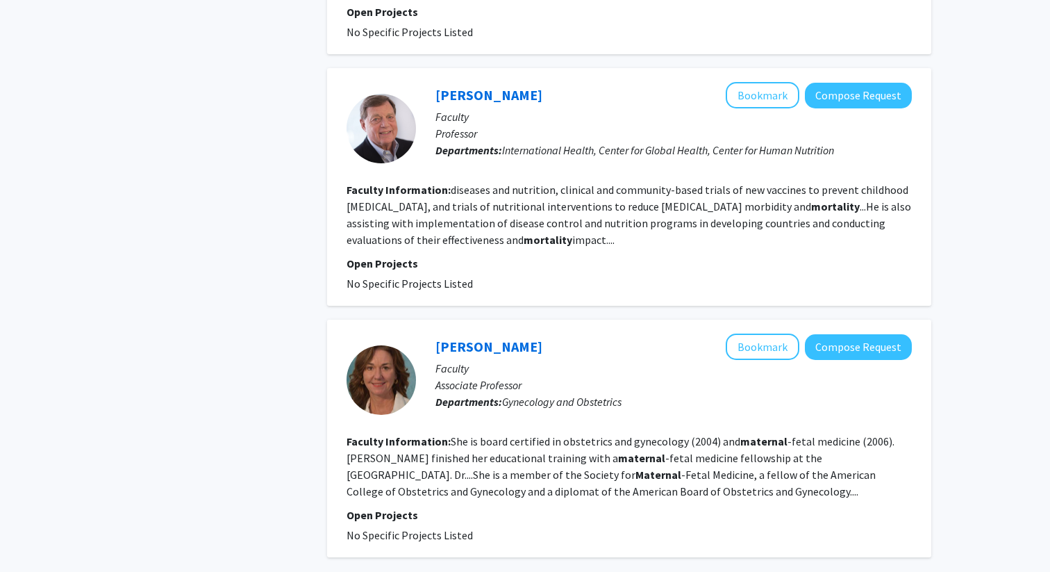
scroll to position [2244, 0]
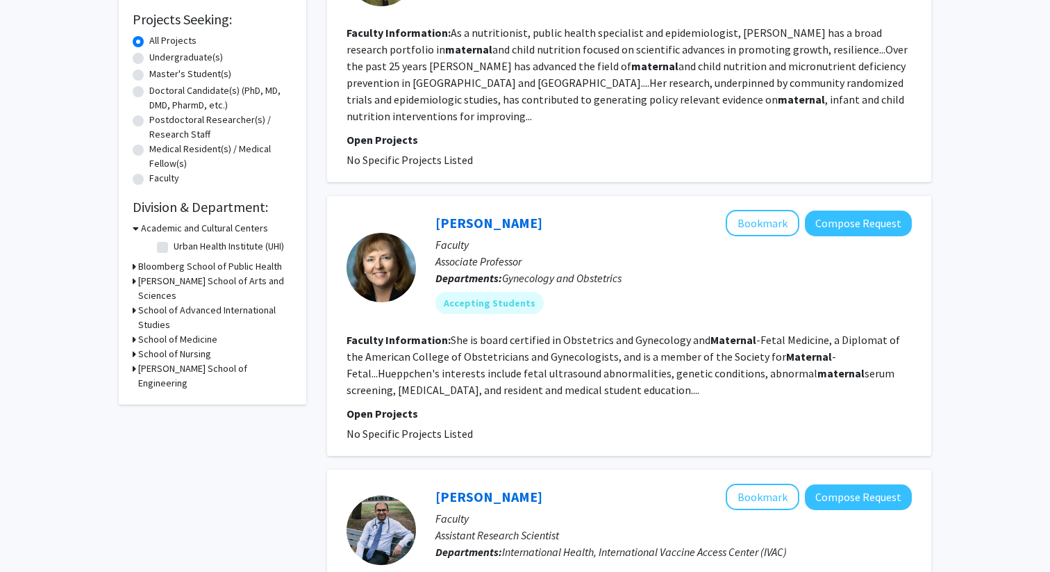
scroll to position [240, 0]
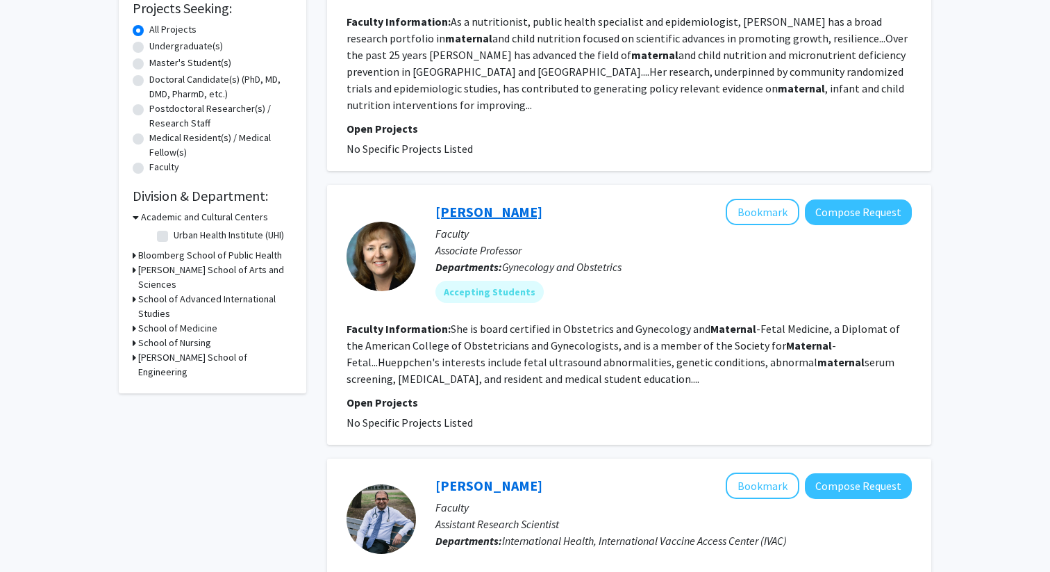
click at [508, 203] on link "[PERSON_NAME]" at bounding box center [488, 211] width 107 height 17
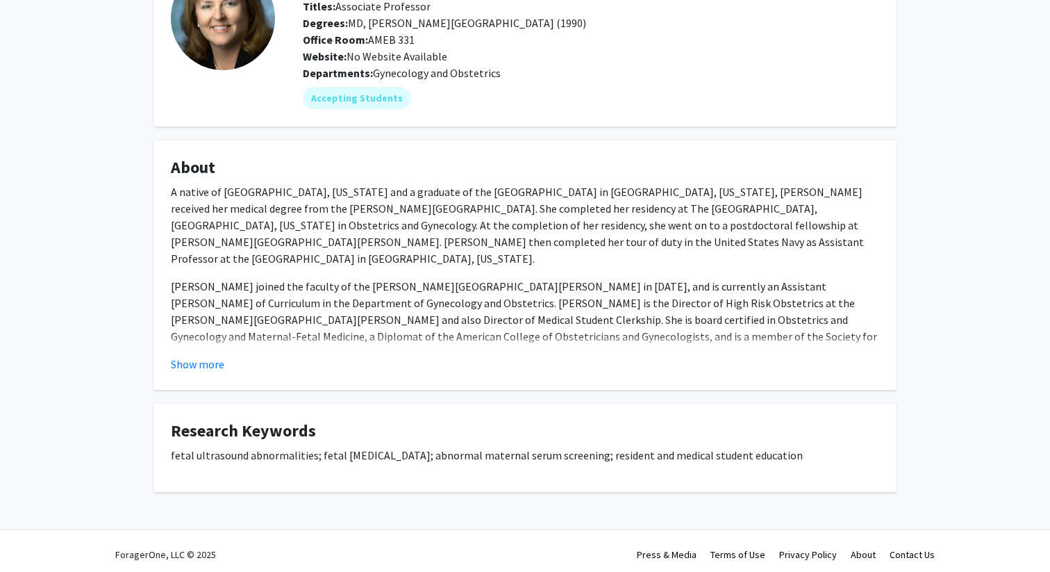
scroll to position [118, 0]
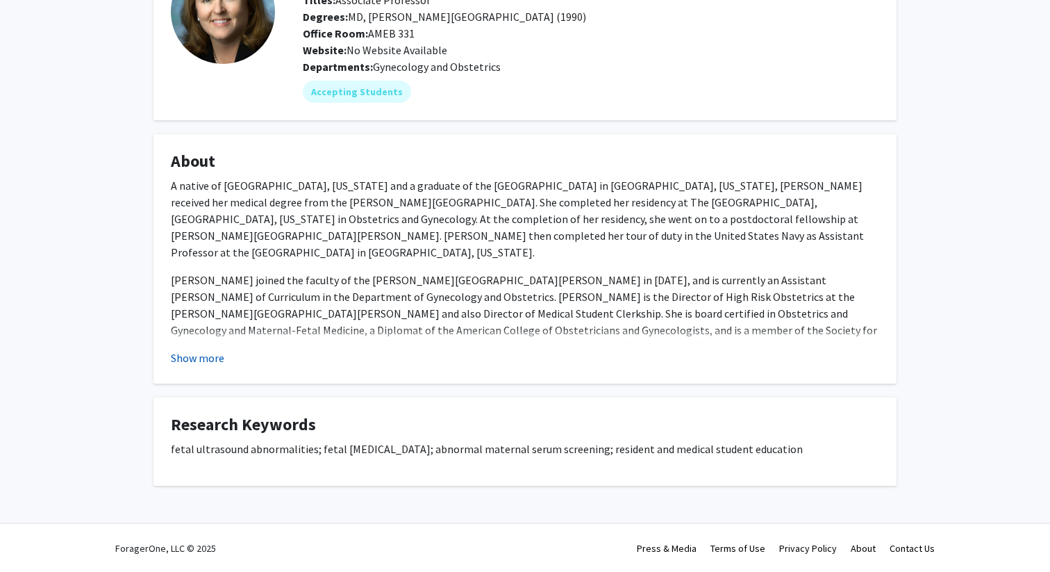
click at [205, 362] on button "Show more" at bounding box center [197, 357] width 53 height 17
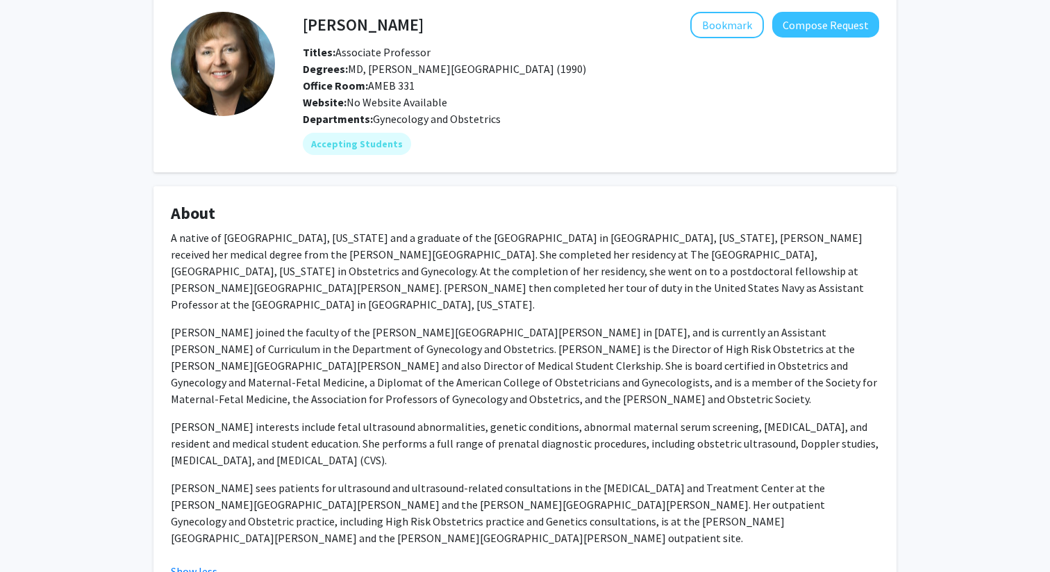
scroll to position [15, 0]
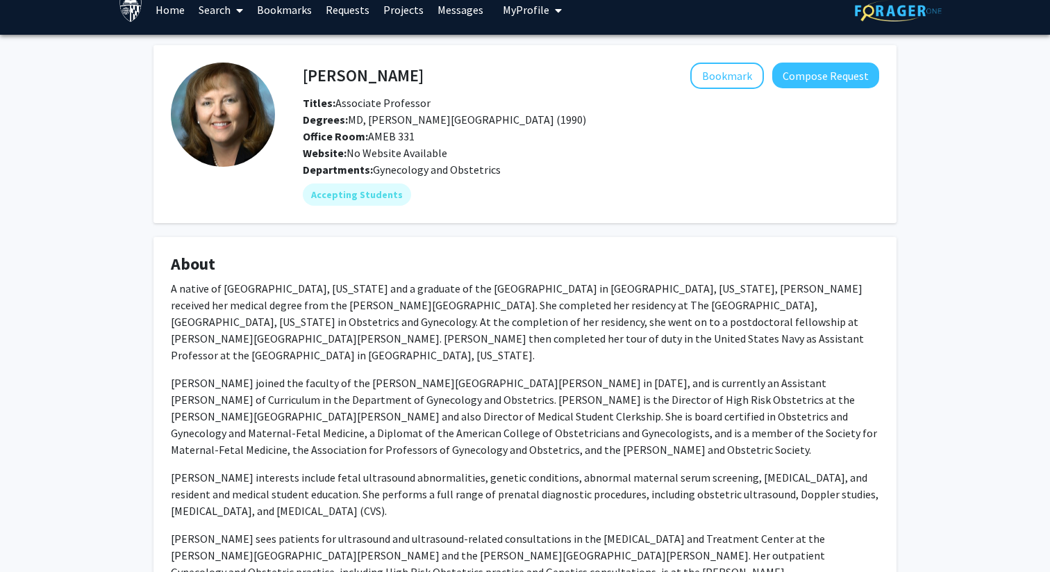
click at [381, 78] on h4 "[PERSON_NAME]" at bounding box center [363, 75] width 121 height 26
copy h4 "[PERSON_NAME]"
click at [496, 108] on div "Titles: Associate Professor" at bounding box center [590, 102] width 597 height 17
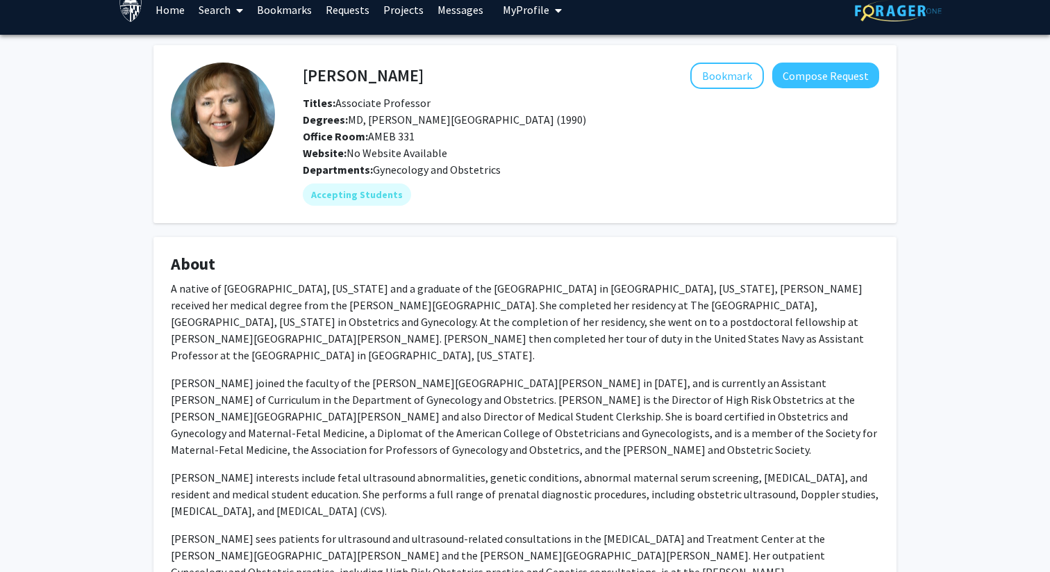
click at [355, 68] on h4 "[PERSON_NAME]" at bounding box center [363, 75] width 121 height 26
copy h4 "[PERSON_NAME]"
drag, startPoint x: 368, startPoint y: 167, endPoint x: 508, endPoint y: 173, distance: 140.4
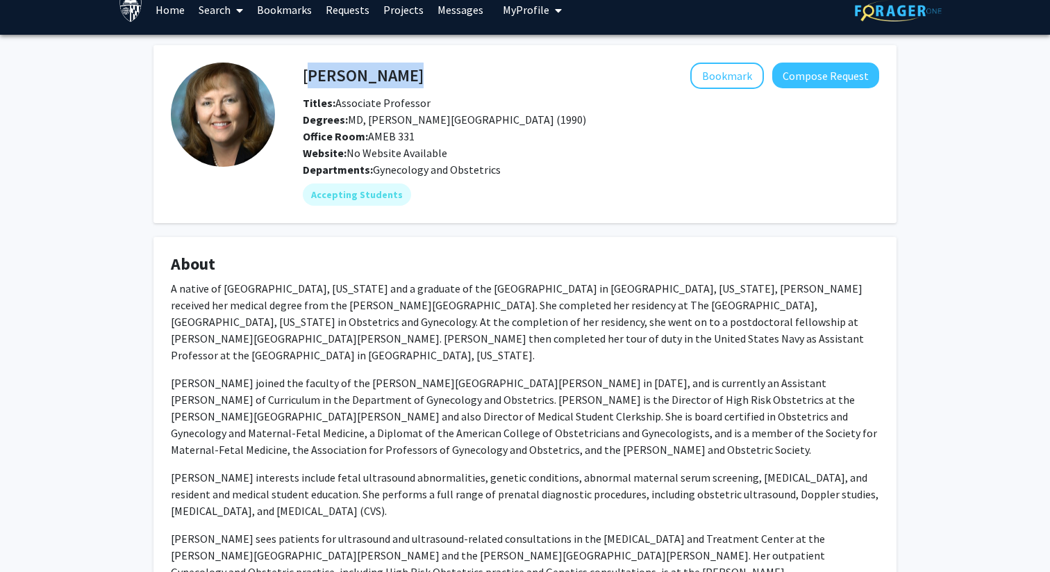
click at [508, 174] on div "Departments: Gynecology and Obstetrics" at bounding box center [591, 169] width 576 height 17
copy div ": Gynecology and Obstetrics"
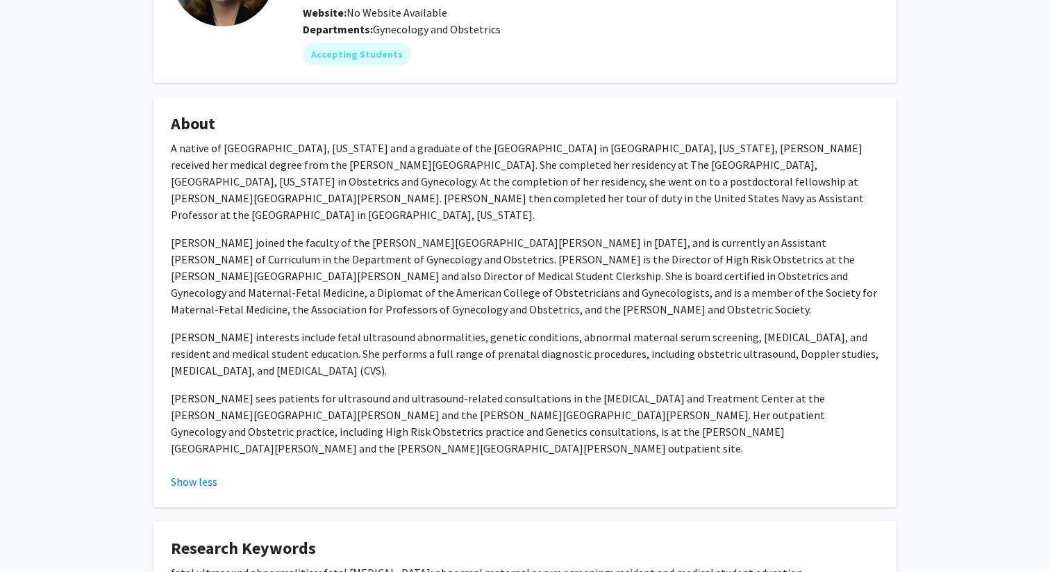
scroll to position [154, 0]
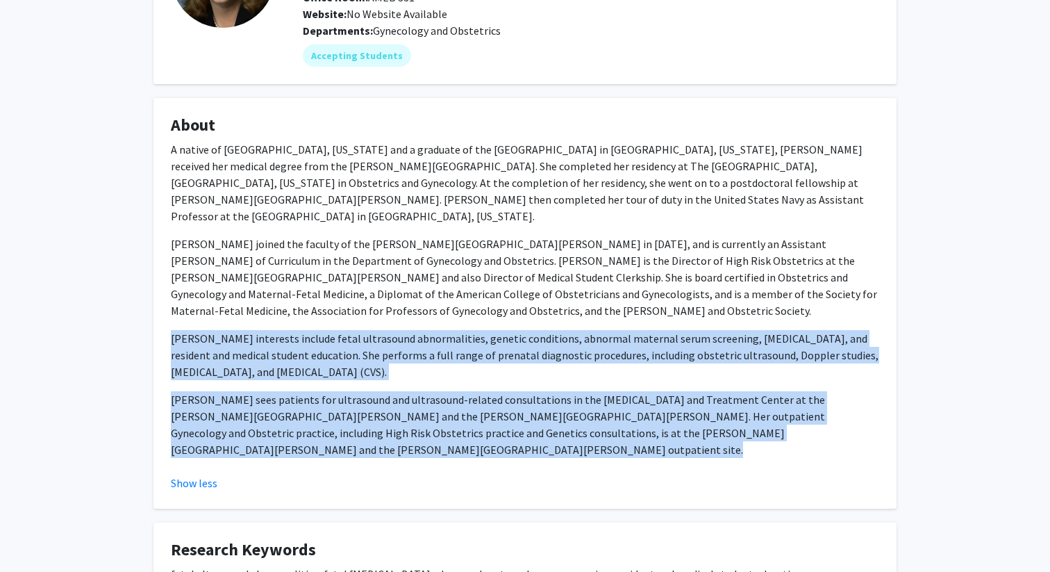
drag, startPoint x: 169, startPoint y: 320, endPoint x: 399, endPoint y: 436, distance: 256.8
click at [399, 436] on fg-card "About A native of [GEOGRAPHIC_DATA], [US_STATE] and a graduate of the [GEOGRAPH…" at bounding box center [524, 303] width 743 height 410
copy div "[PERSON_NAME] interests include fetal ultrasound abnormalities, genetic conditi…"
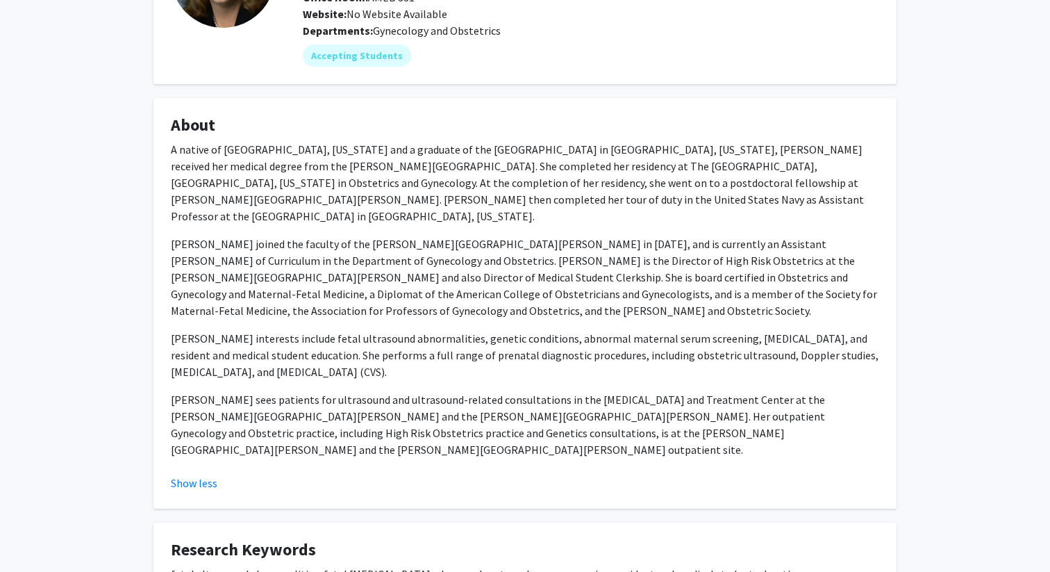
click at [410, 283] on p "[PERSON_NAME] joined the faculty of the [PERSON_NAME][GEOGRAPHIC_DATA][PERSON_N…" at bounding box center [525, 276] width 708 height 83
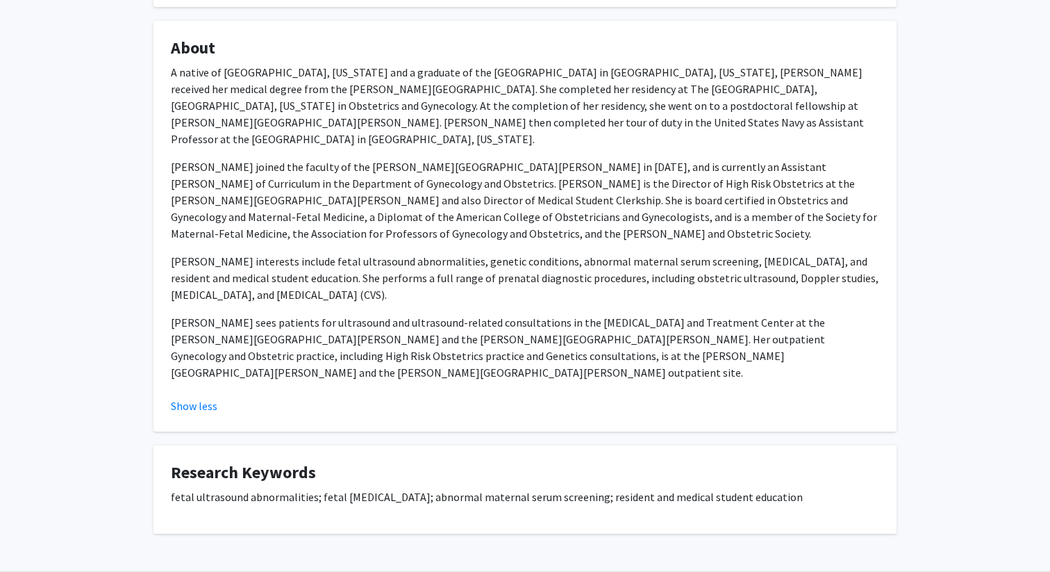
scroll to position [246, 0]
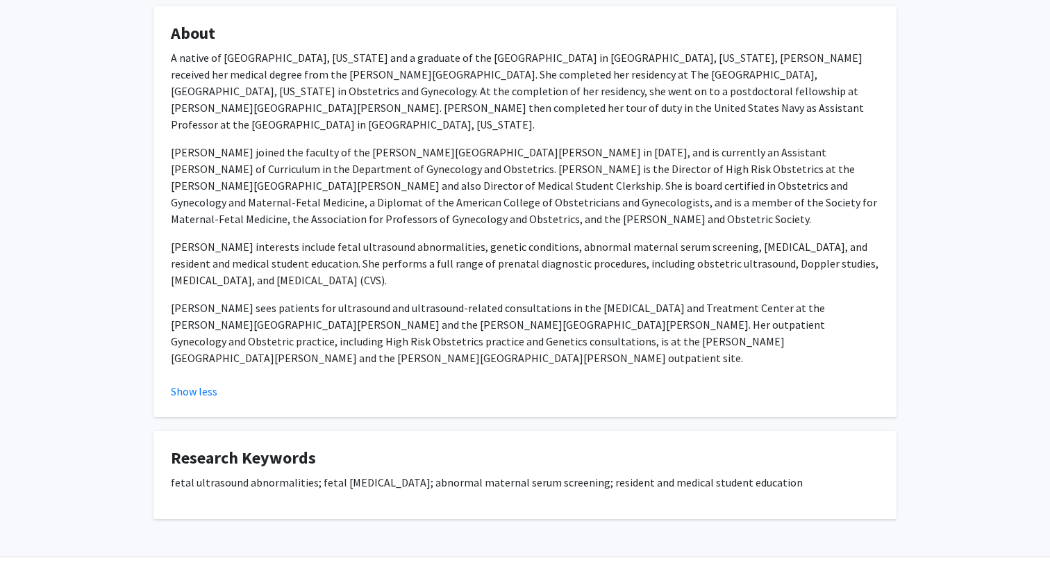
click at [385, 474] on p "fetal ultrasound abnormalities; fetal [MEDICAL_DATA]; abnormal maternal serum s…" at bounding box center [525, 482] width 708 height 17
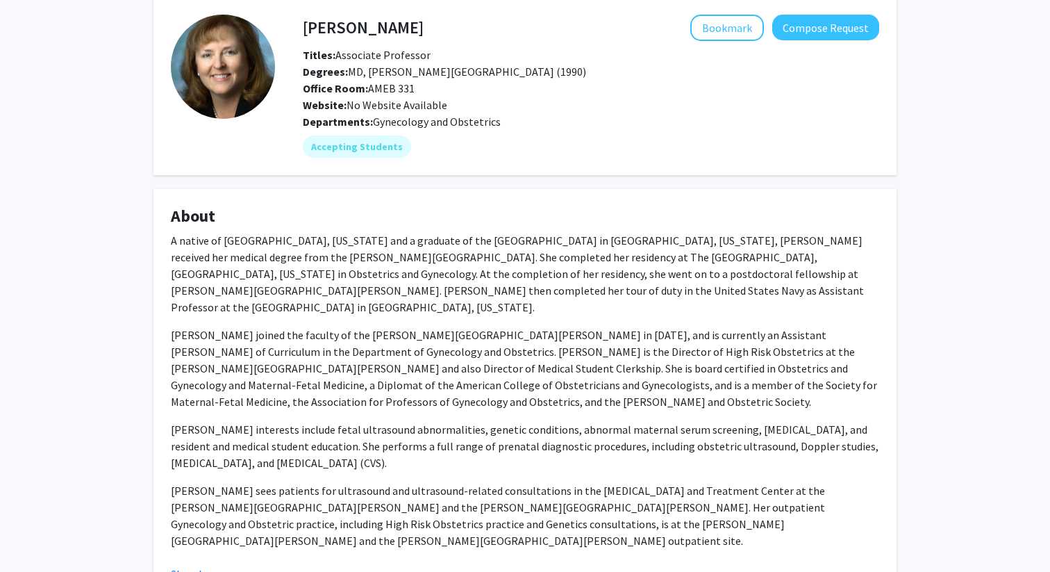
scroll to position [0, 0]
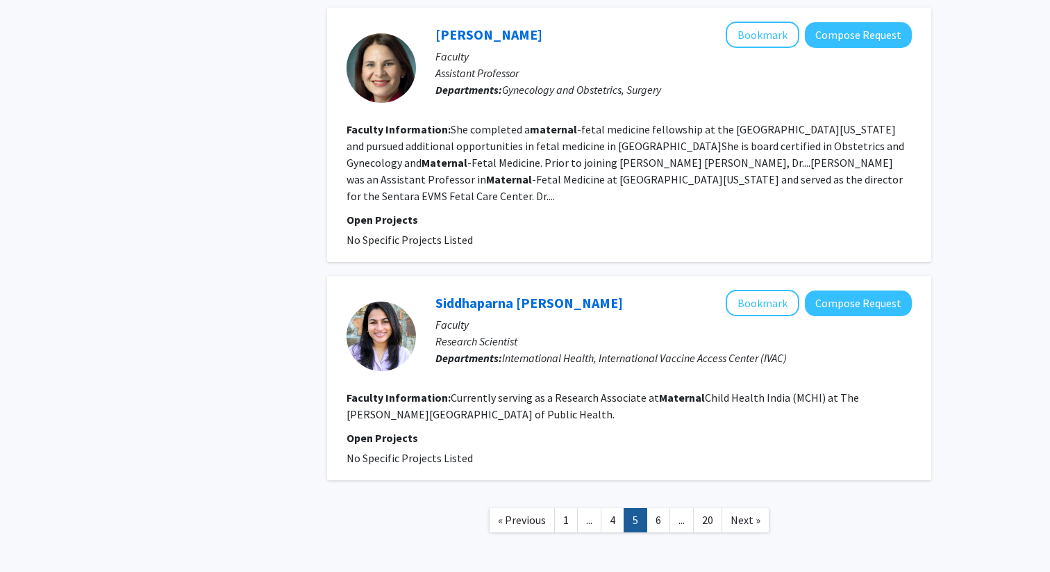
scroll to position [2178, 0]
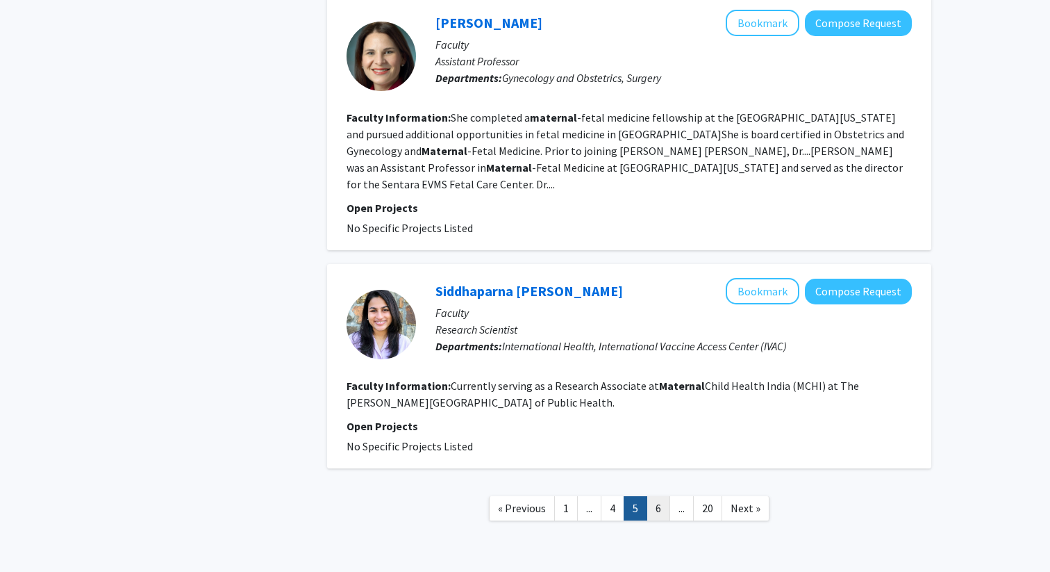
click at [659, 496] on link "6" at bounding box center [659, 508] width 24 height 24
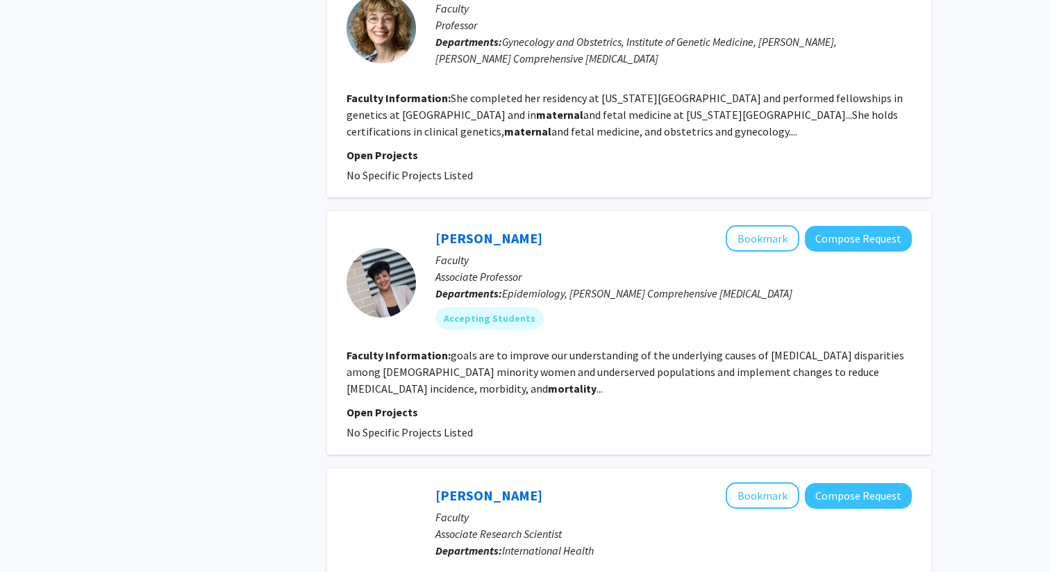
scroll to position [1540, 0]
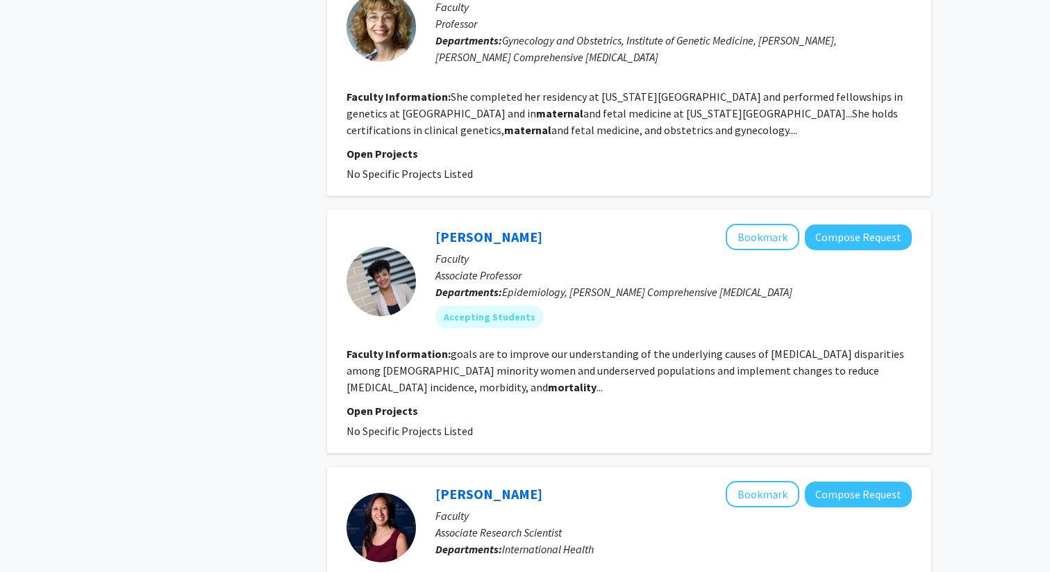
click at [642, 365] on fg-read-more "goals are to improve our understanding of the underlying causes of [MEDICAL_DAT…" at bounding box center [626, 370] width 558 height 47
click at [471, 235] on link "[PERSON_NAME]" at bounding box center [488, 236] width 107 height 17
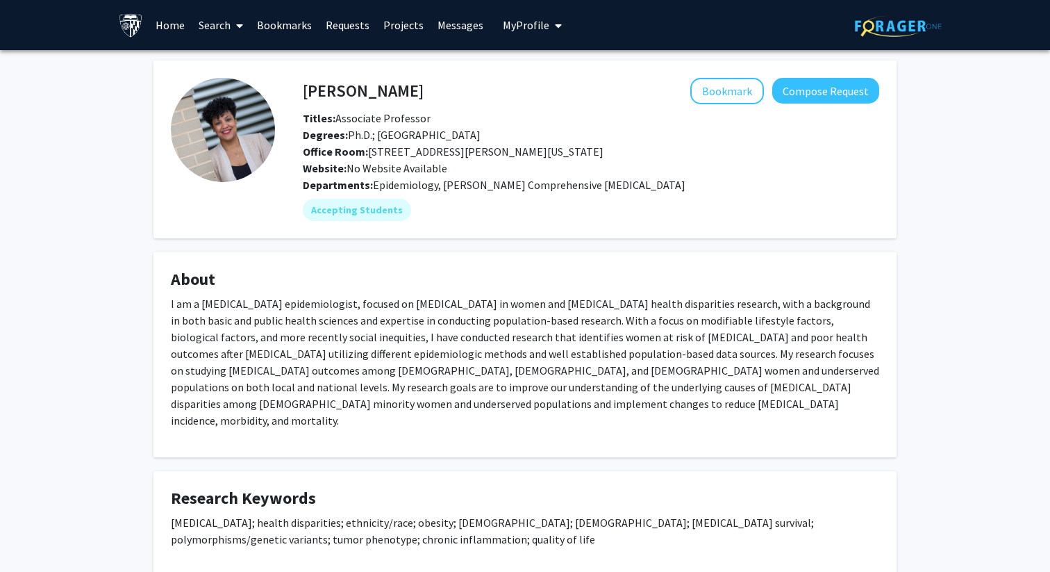
click at [402, 88] on h4 "[PERSON_NAME]" at bounding box center [363, 91] width 121 height 26
copy h4 "[PERSON_NAME]"
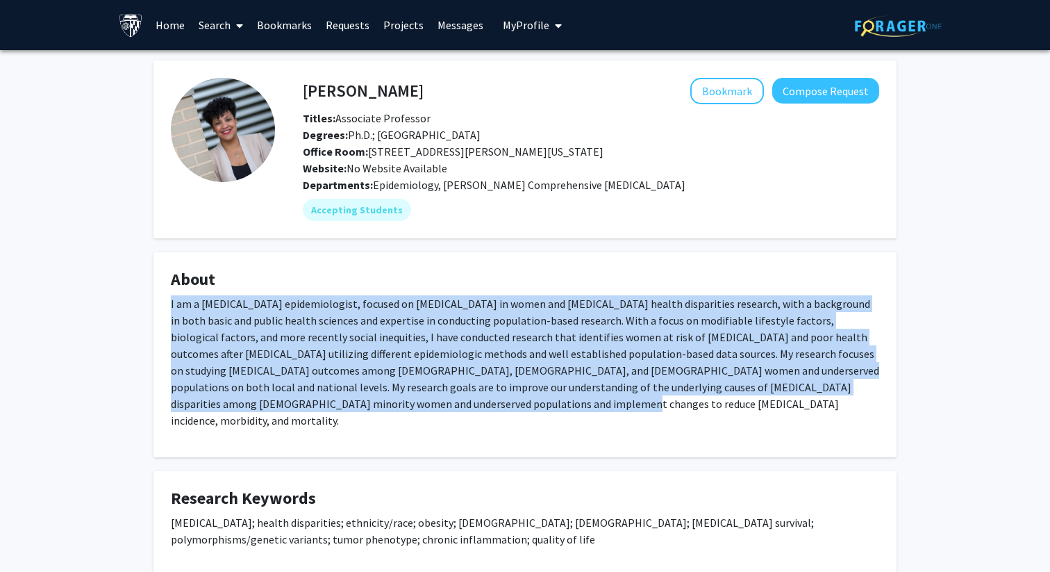
drag, startPoint x: 169, startPoint y: 305, endPoint x: 447, endPoint y: 410, distance: 296.3
click at [447, 410] on fg-card "About I am a [MEDICAL_DATA] epidemiologist, focused on [MEDICAL_DATA] in women …" at bounding box center [524, 354] width 743 height 205
copy p "I am a [MEDICAL_DATA] epidemiologist, focused on [MEDICAL_DATA] in women and [M…"
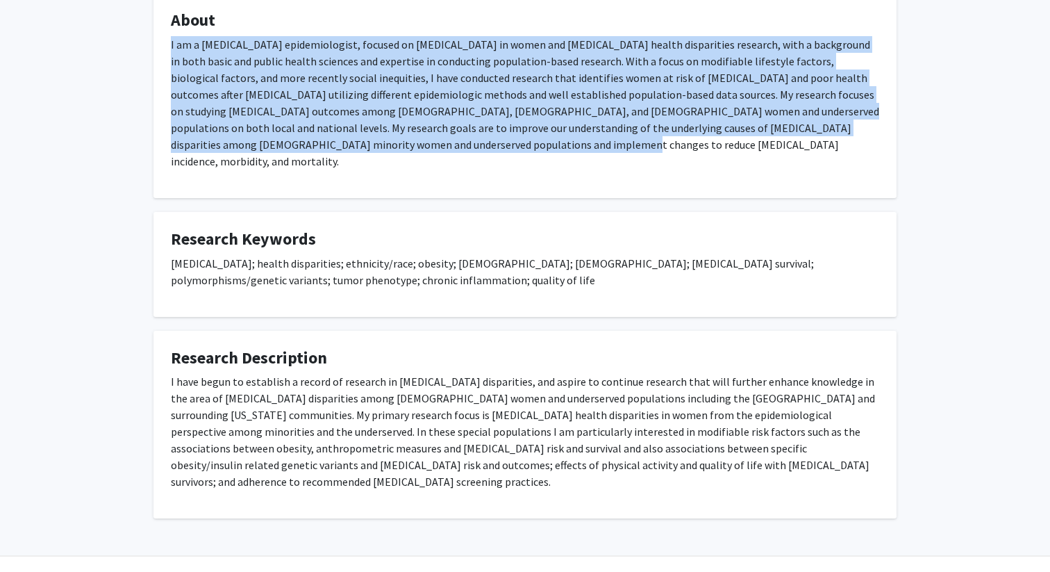
scroll to position [258, 0]
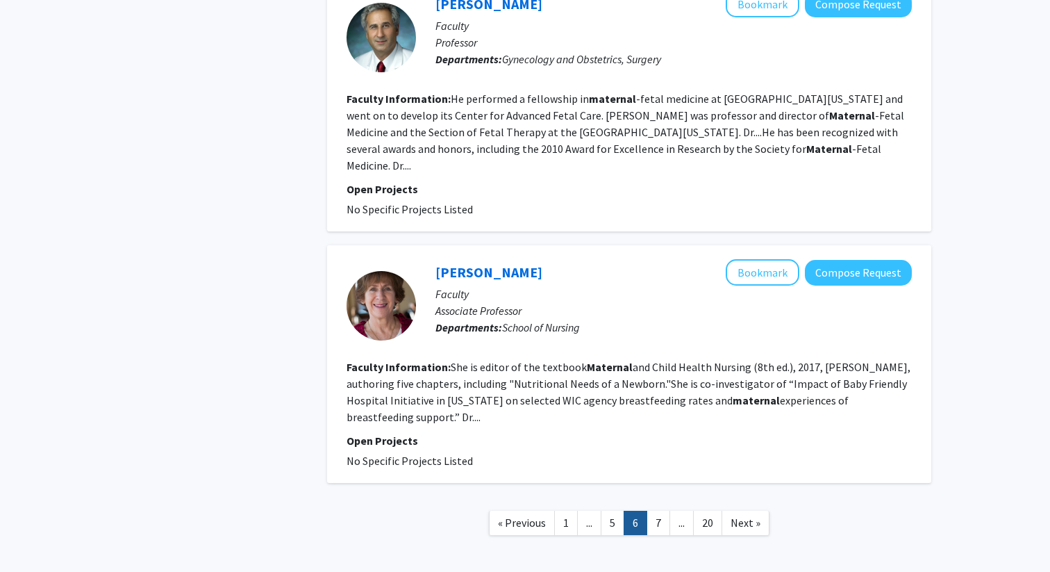
scroll to position [2329, 0]
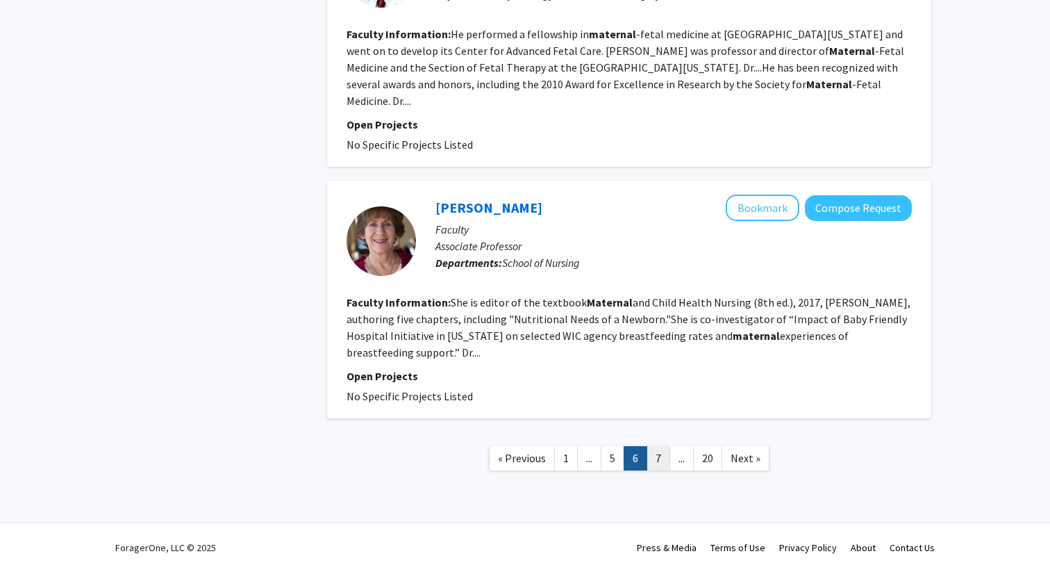
click at [653, 458] on link "7" at bounding box center [659, 458] width 24 height 24
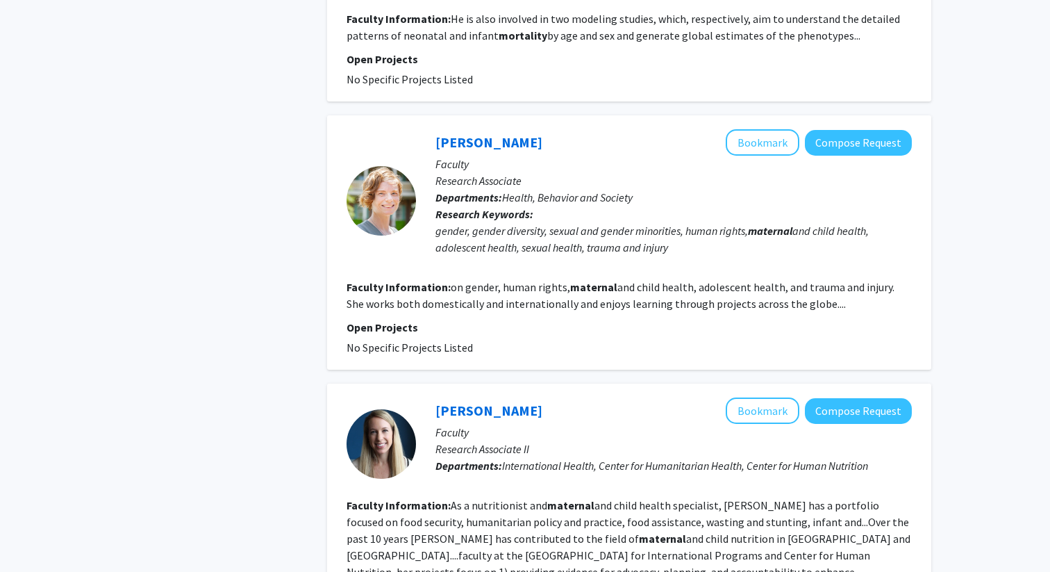
scroll to position [2470, 0]
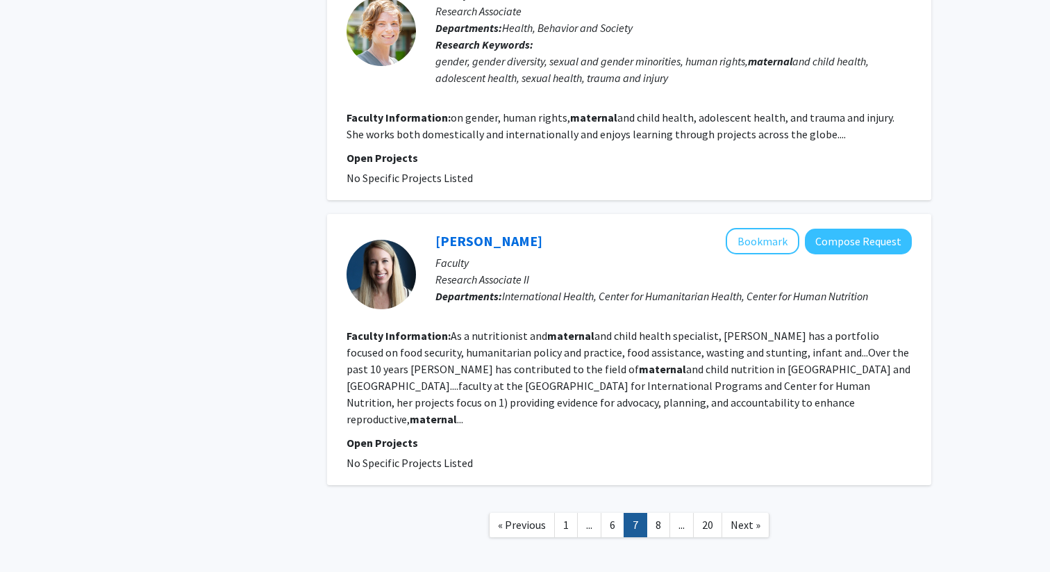
click at [653, 512] on link "8" at bounding box center [659, 524] width 24 height 24
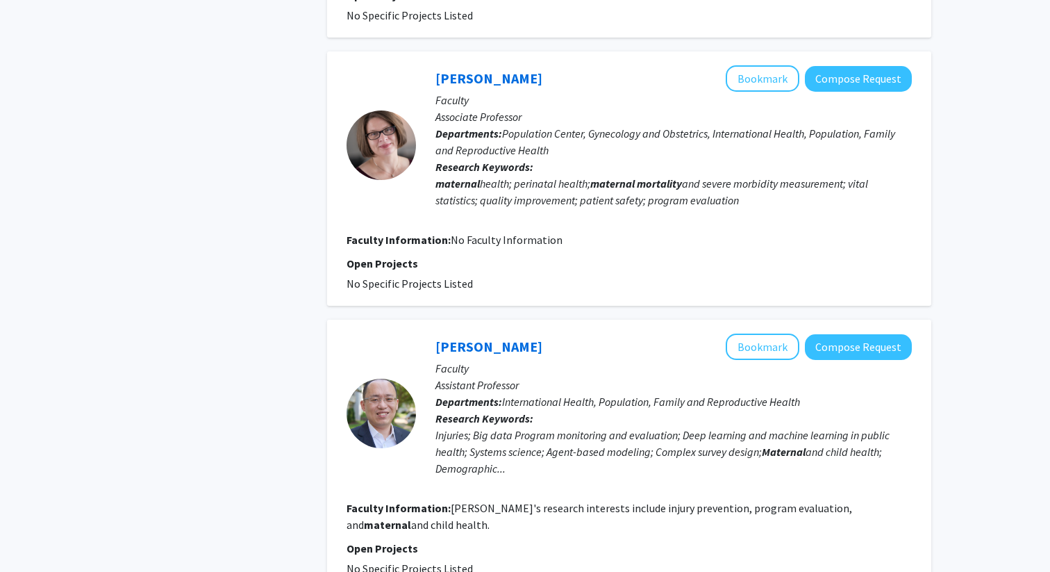
scroll to position [1726, 0]
